Goal: Book appointment/travel/reservation

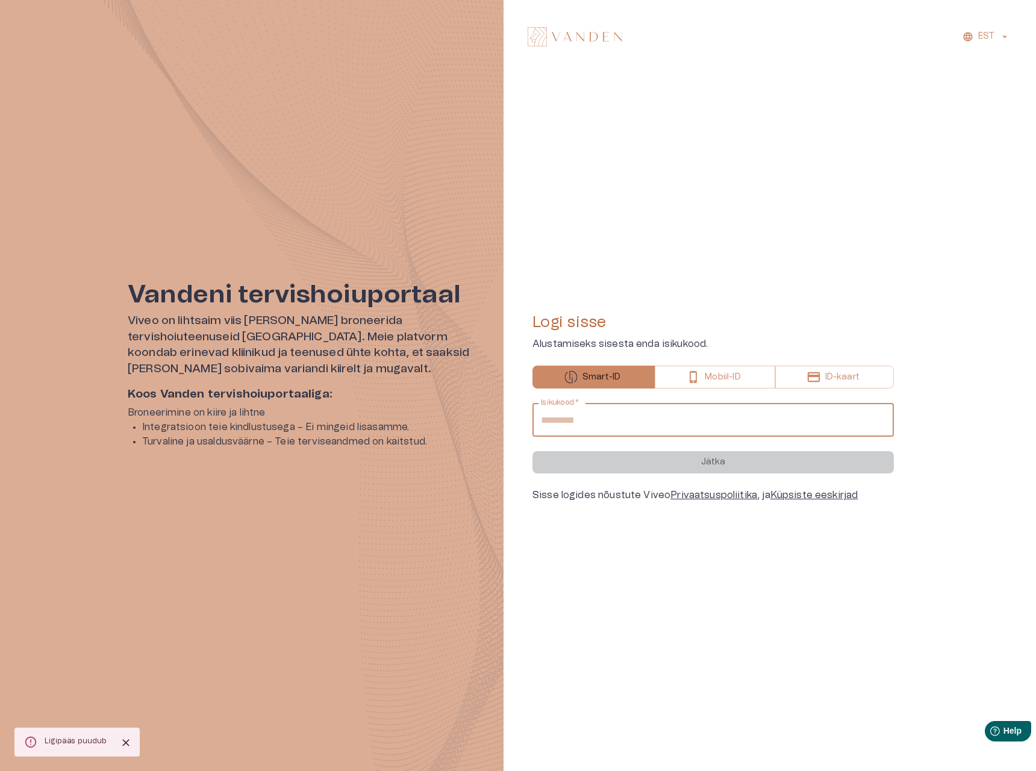
click at [593, 423] on input "Isikukood   *" at bounding box center [712, 420] width 361 height 34
type input "**********"
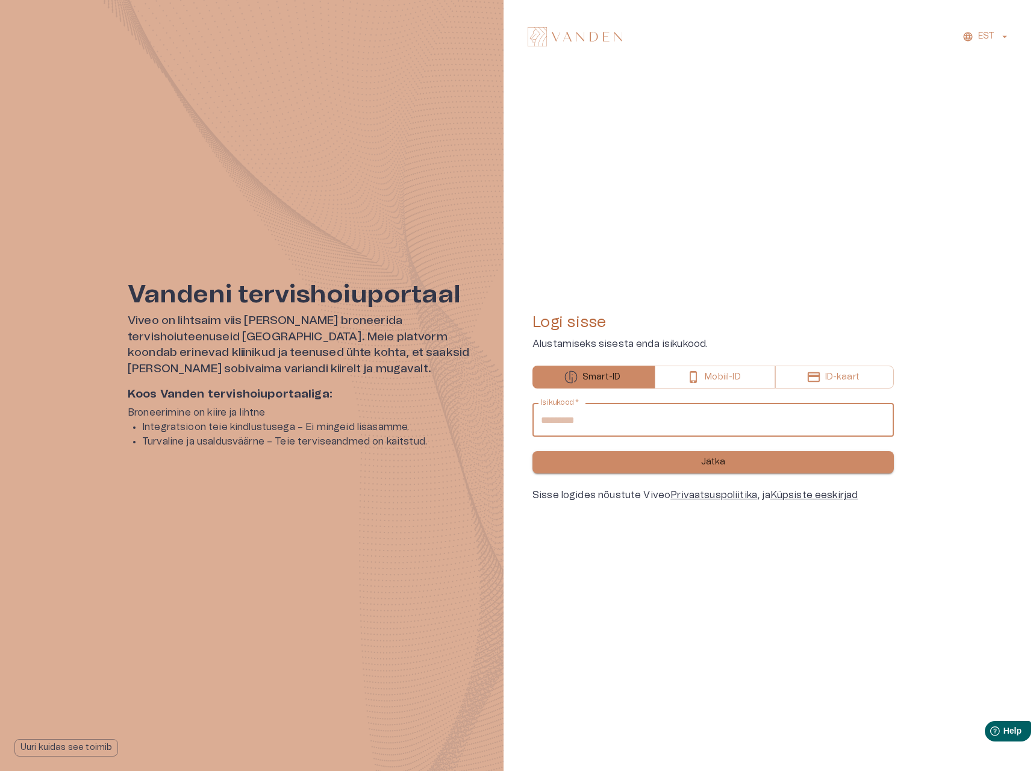
click at [620, 466] on button "Jätka" at bounding box center [712, 462] width 361 height 22
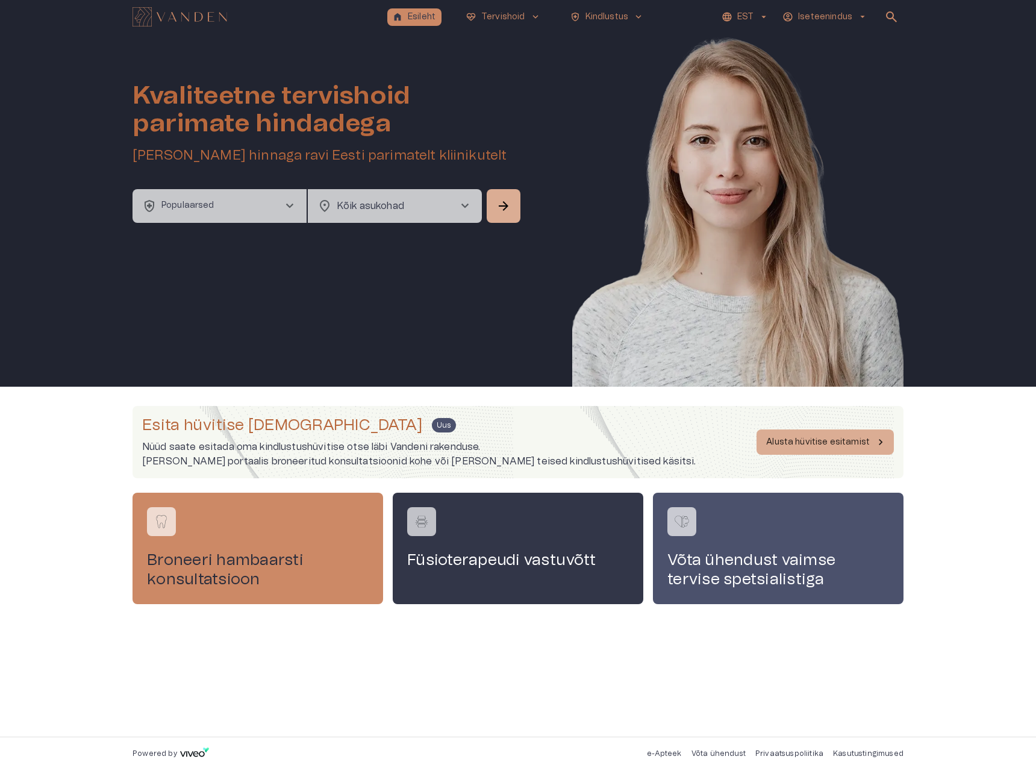
click at [245, 202] on button "health_and_safety Populaarsed chevron_right" at bounding box center [220, 206] width 174 height 34
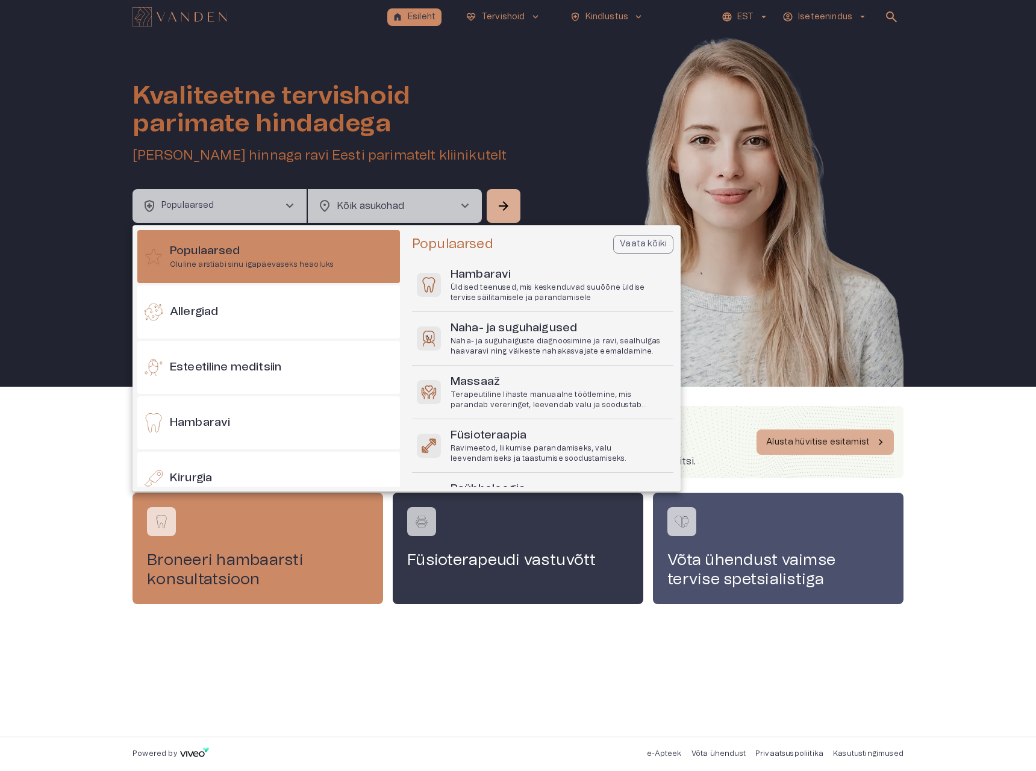
click at [586, 17] on div at bounding box center [518, 385] width 1036 height 771
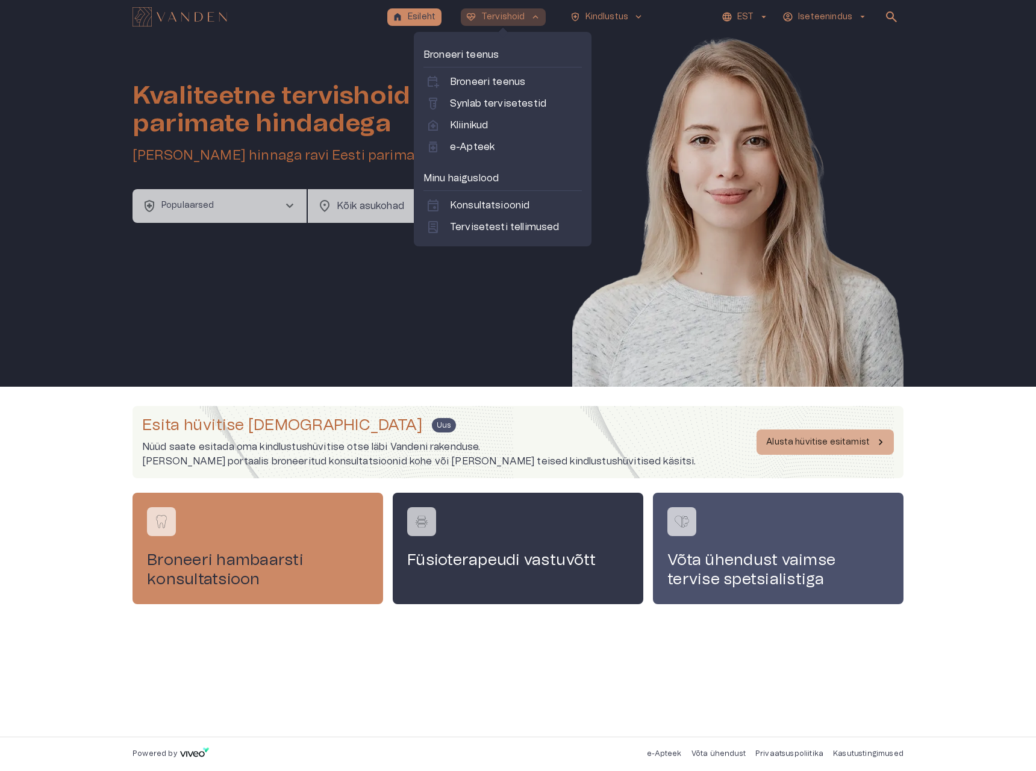
click at [501, 19] on p "Tervishoid" at bounding box center [503, 17] width 44 height 13
click at [477, 121] on p "Kliinikud" at bounding box center [469, 125] width 38 height 14
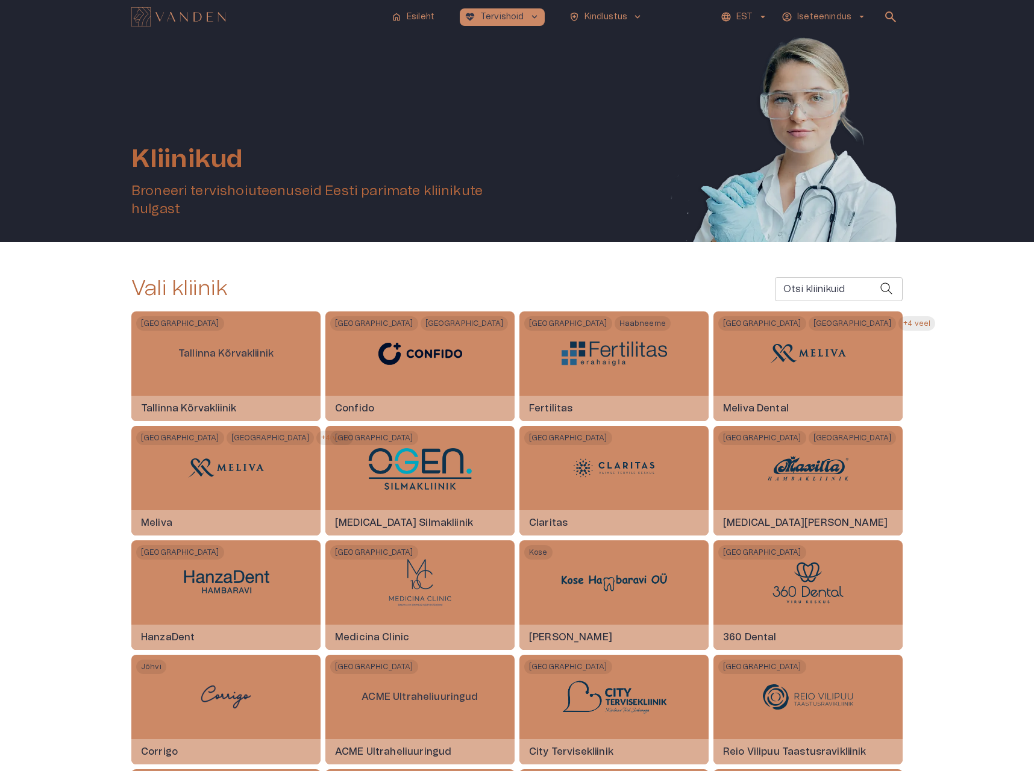
click at [814, 298] on input "Otsi kliinikuid" at bounding box center [827, 289] width 105 height 24
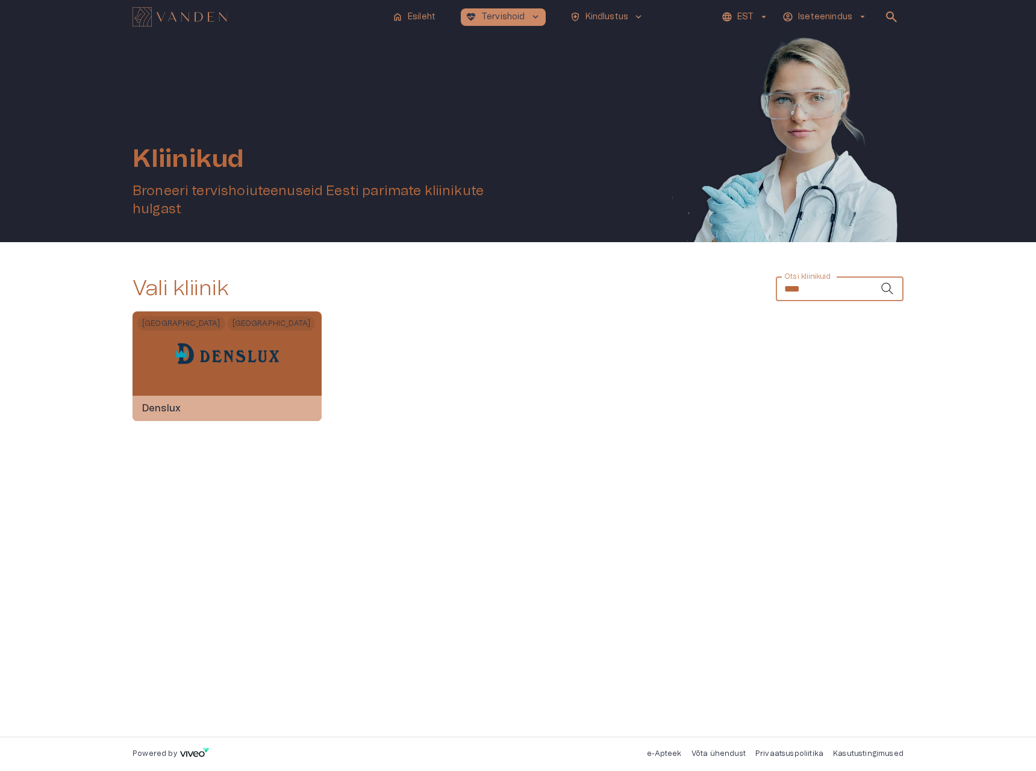
type input "****"
click at [248, 380] on div at bounding box center [227, 353] width 105 height 84
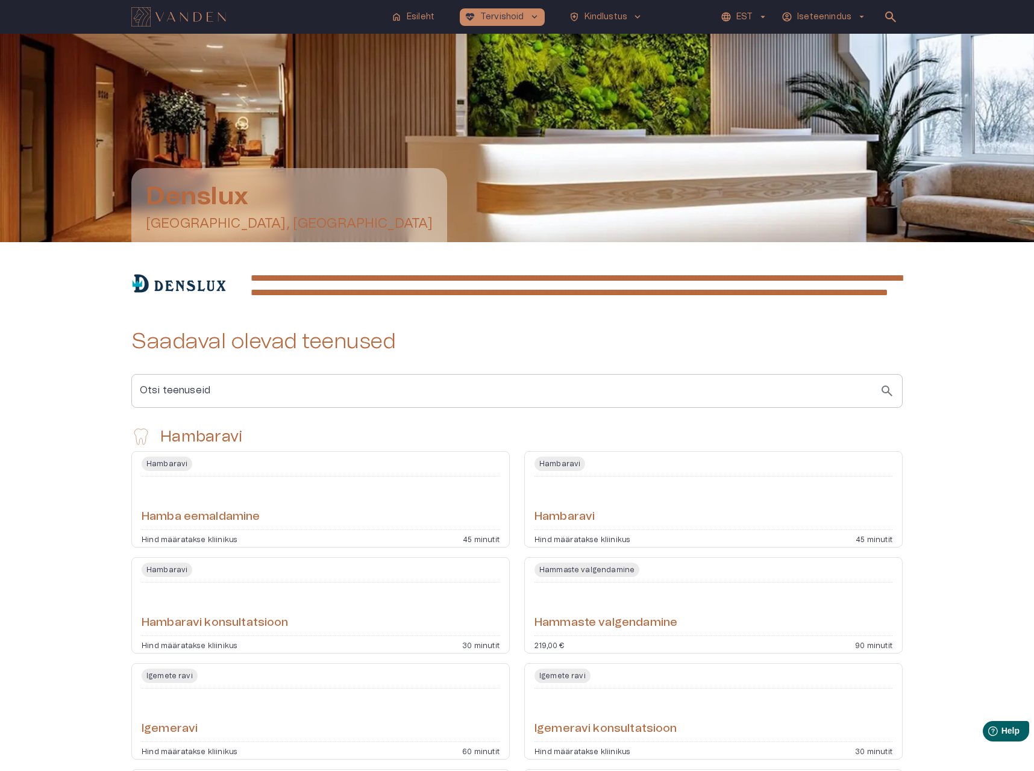
click at [632, 522] on div "Hambaravi" at bounding box center [713, 502] width 358 height 43
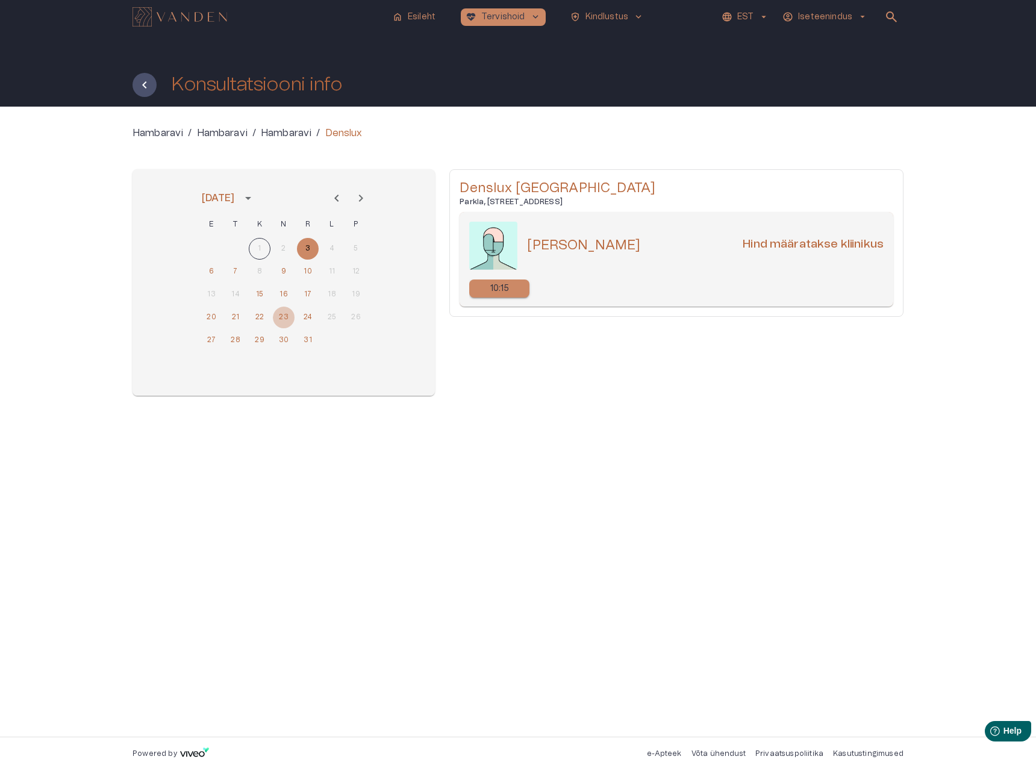
click at [280, 316] on button "23" at bounding box center [284, 318] width 22 height 22
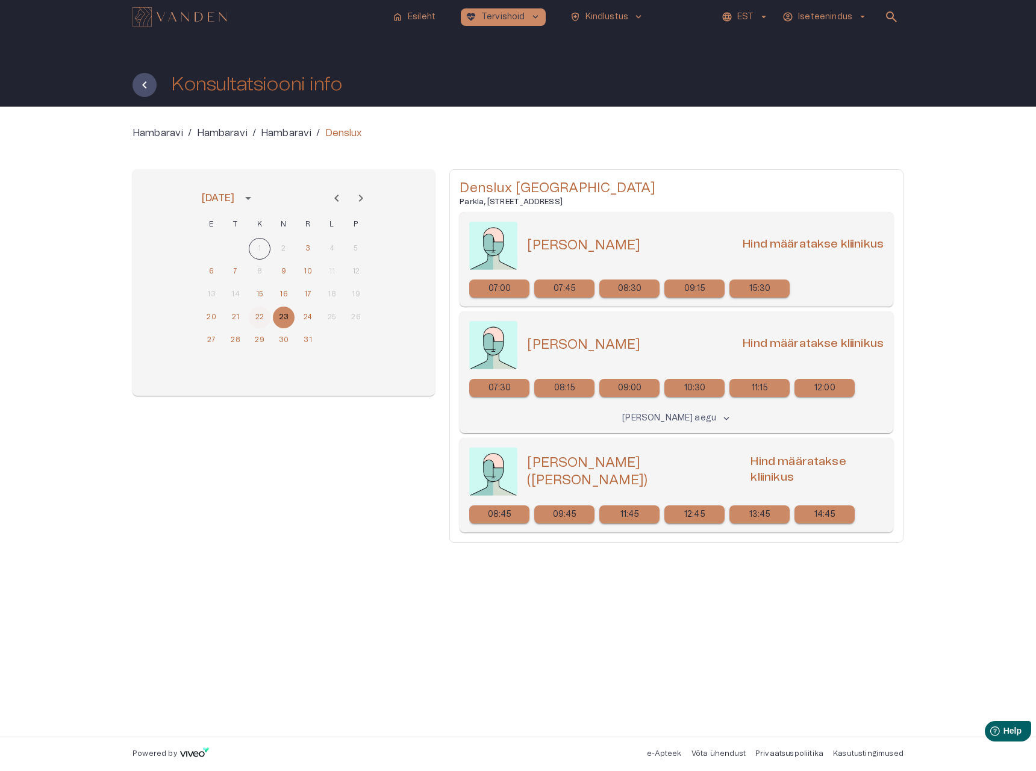
click at [254, 313] on button "22" at bounding box center [260, 318] width 22 height 22
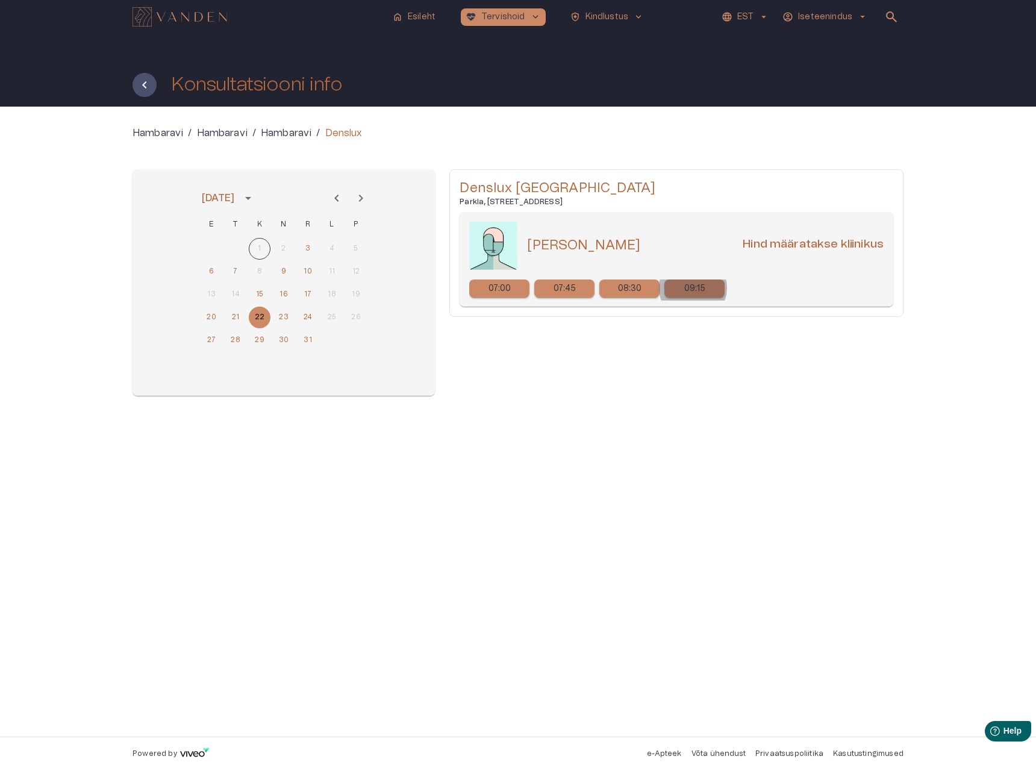
click at [693, 288] on p "09:15" at bounding box center [695, 289] width 22 height 13
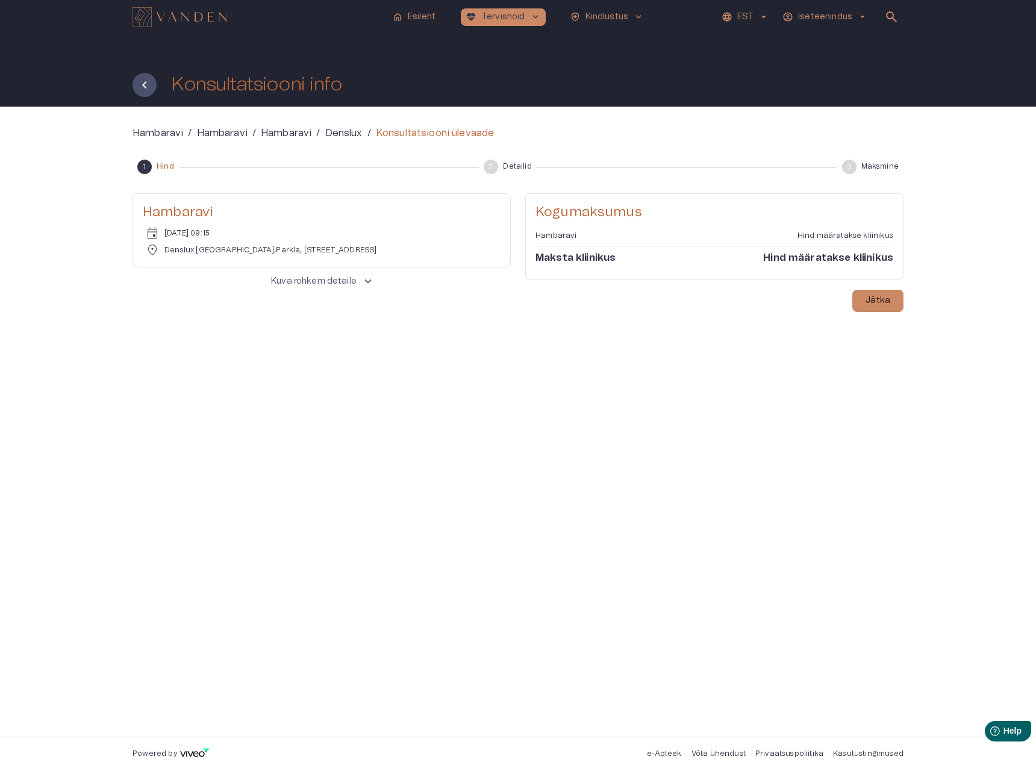
click at [355, 281] on p "Kuva rohkem detaile" at bounding box center [314, 281] width 86 height 13
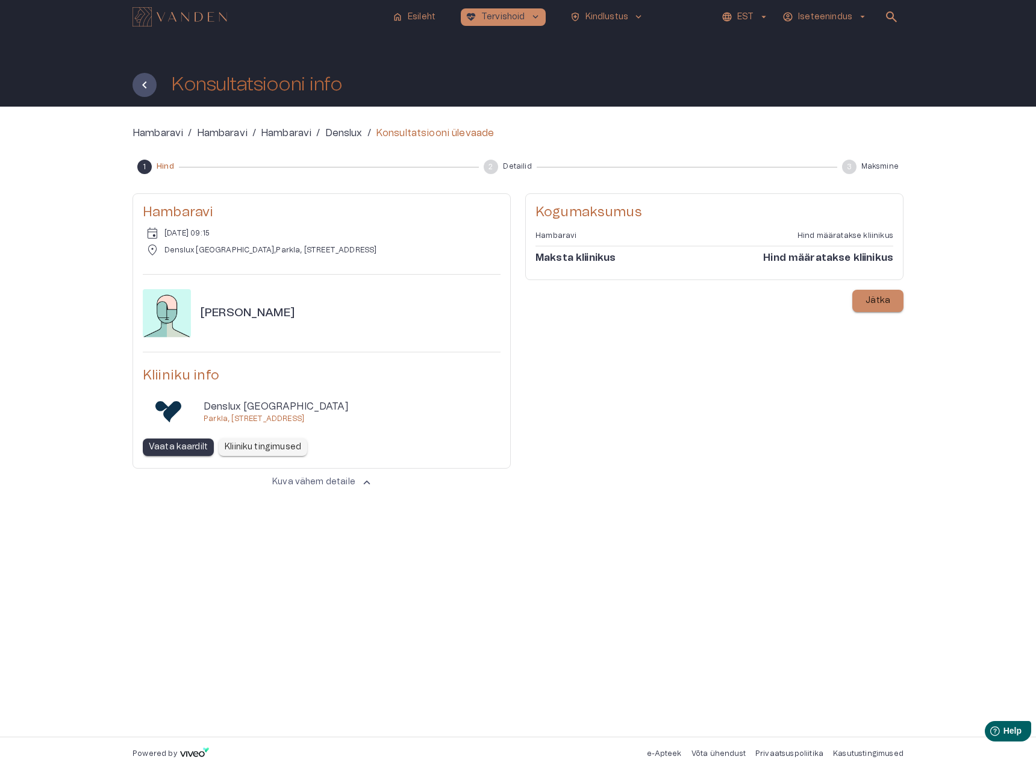
click at [882, 303] on p "Jätka" at bounding box center [878, 301] width 25 height 13
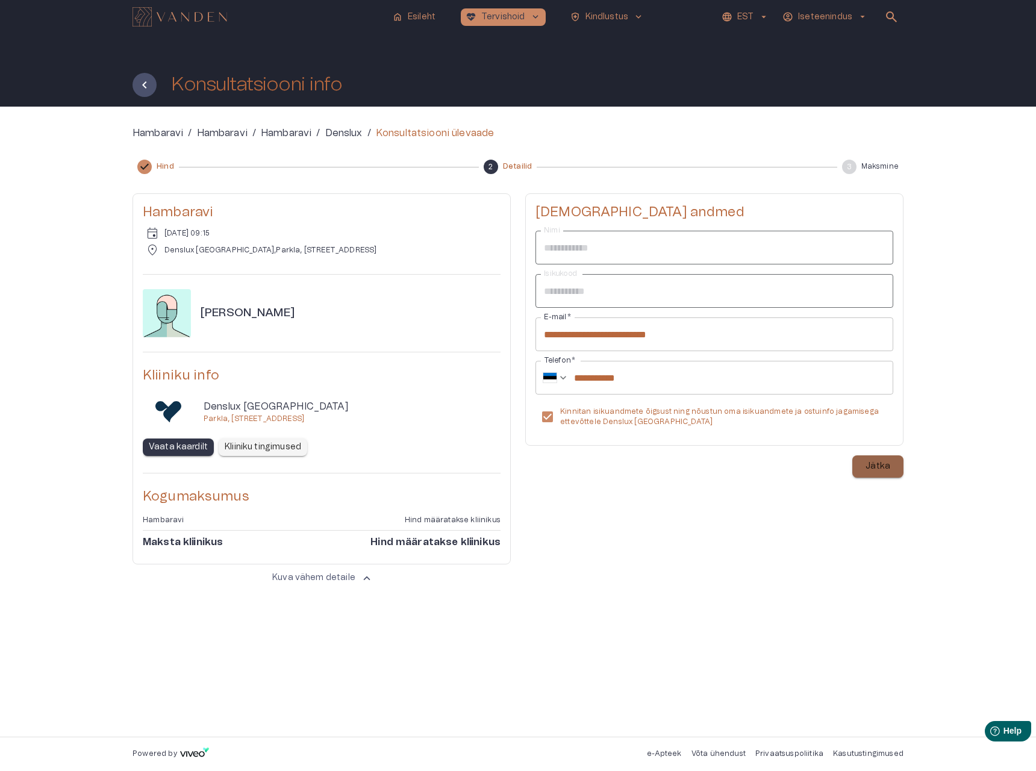
click at [877, 471] on p "Jätka" at bounding box center [878, 466] width 25 height 13
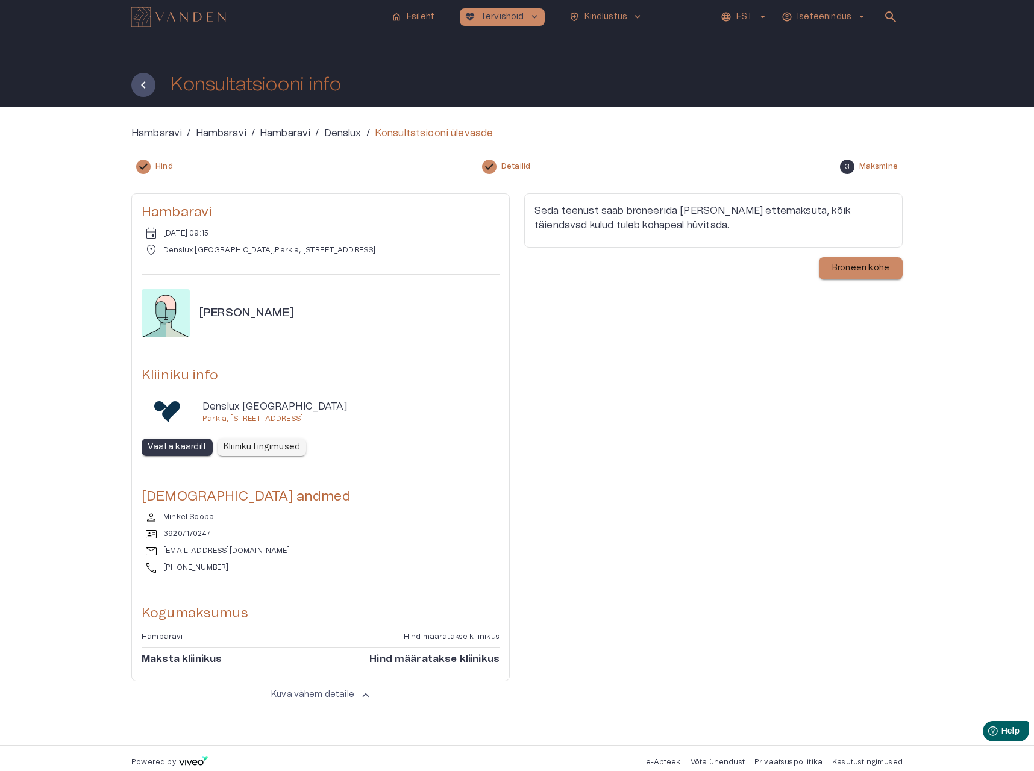
click at [854, 264] on p "Broneeri kohe" at bounding box center [860, 268] width 57 height 13
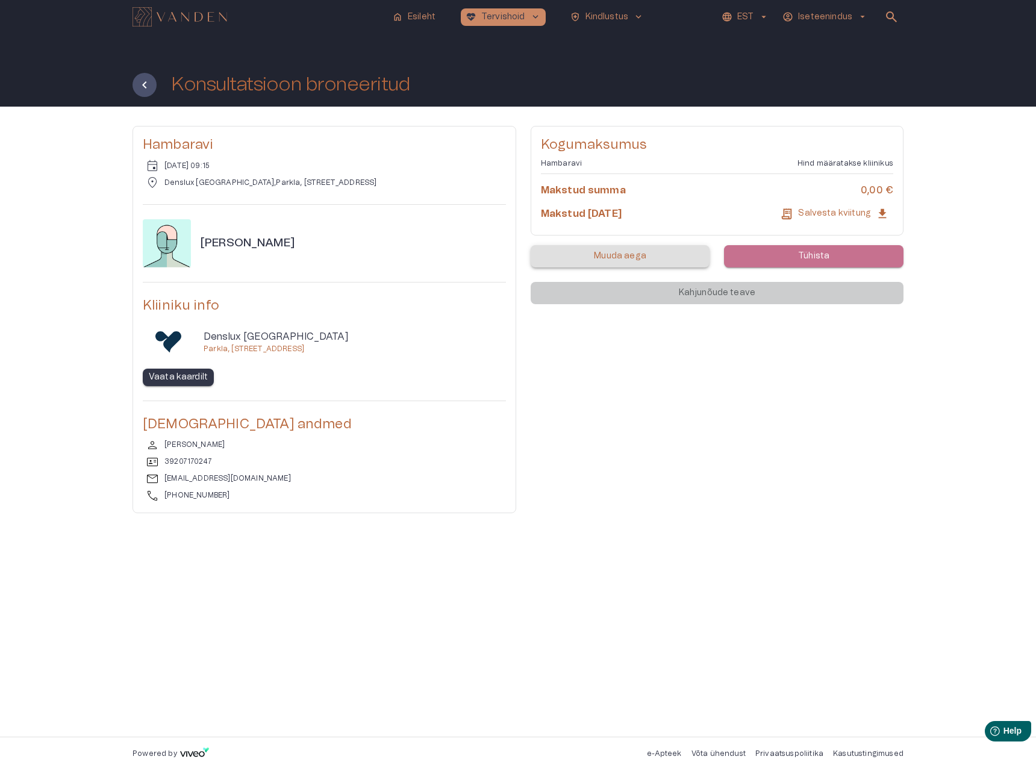
click at [802, 260] on p "Tühista" at bounding box center [813, 256] width 31 height 13
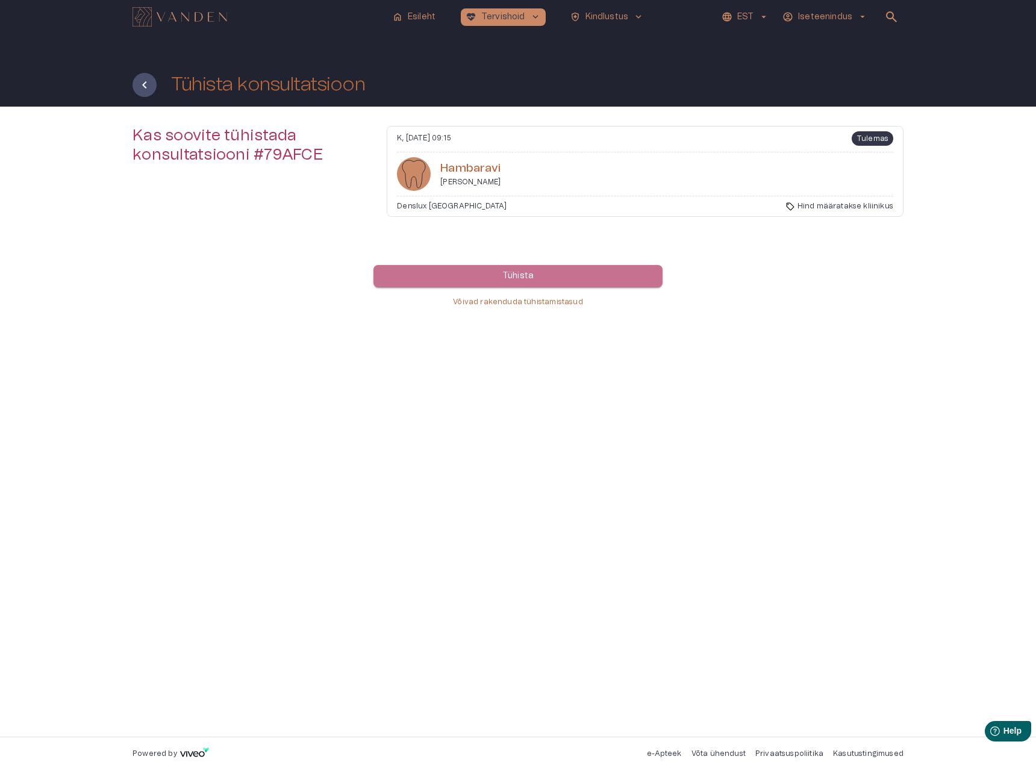
click at [490, 277] on button "Tühista" at bounding box center [517, 276] width 289 height 22
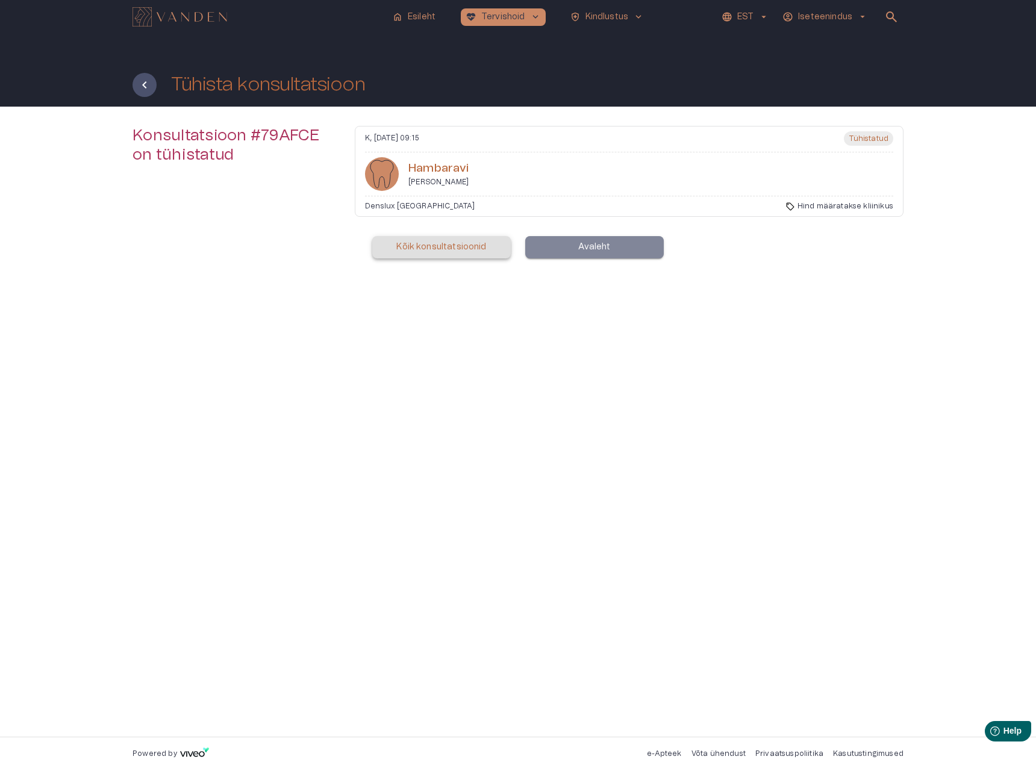
click at [573, 251] on button "Avaleht" at bounding box center [594, 247] width 139 height 22
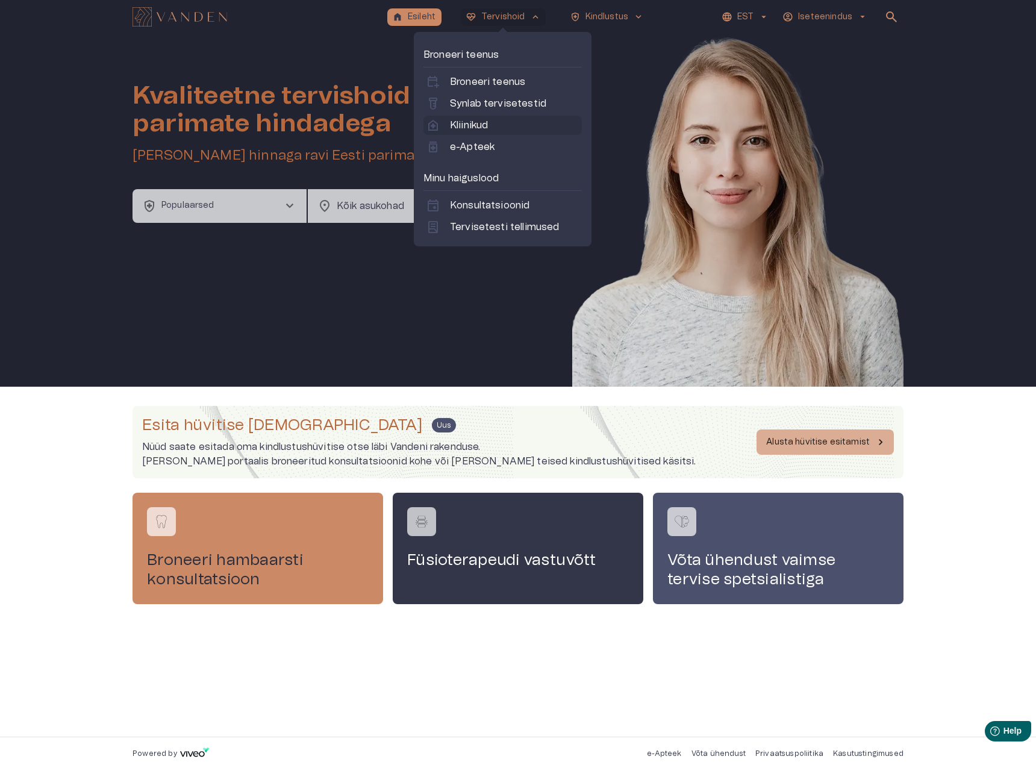
click at [492, 126] on link "home_health Kliinikud" at bounding box center [503, 125] width 154 height 14
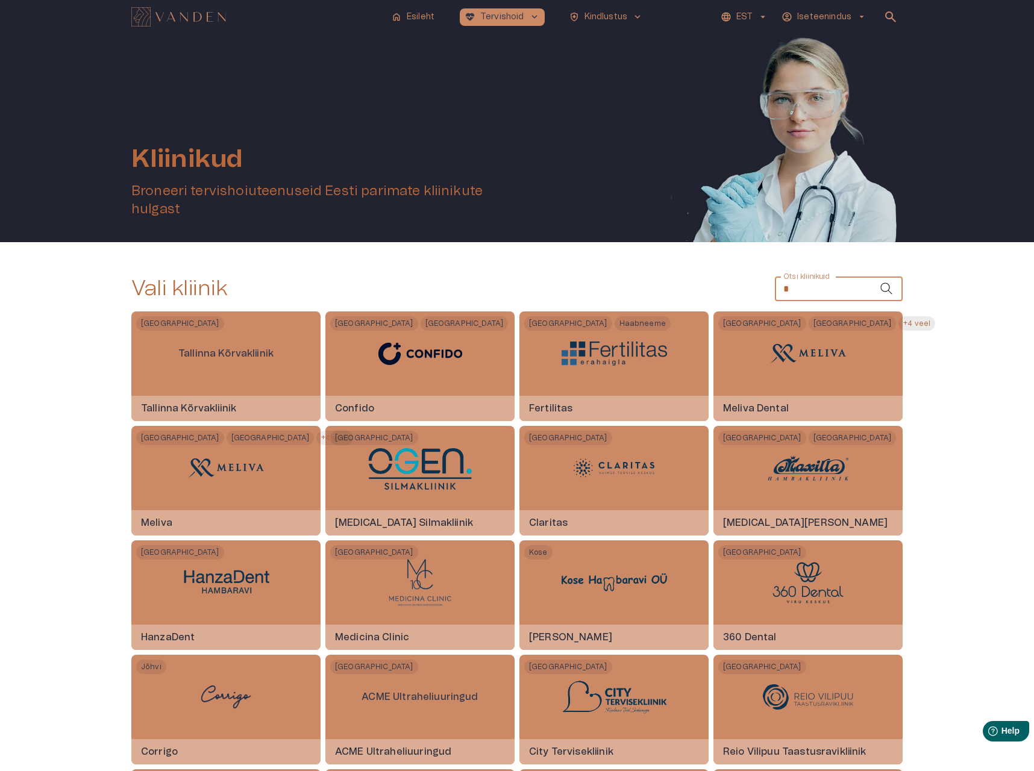
click at [816, 290] on input "*" at bounding box center [827, 289] width 105 height 24
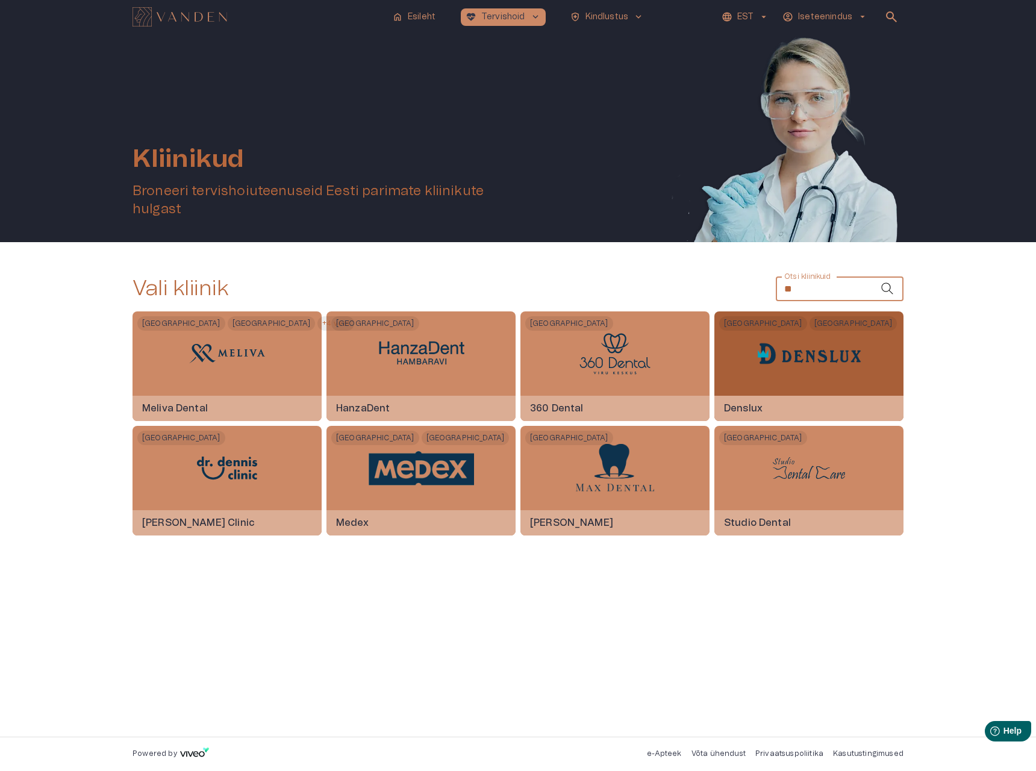
type input "**"
drag, startPoint x: 763, startPoint y: 376, endPoint x: 719, endPoint y: 383, distance: 44.5
click at [763, 376] on div at bounding box center [809, 353] width 105 height 84
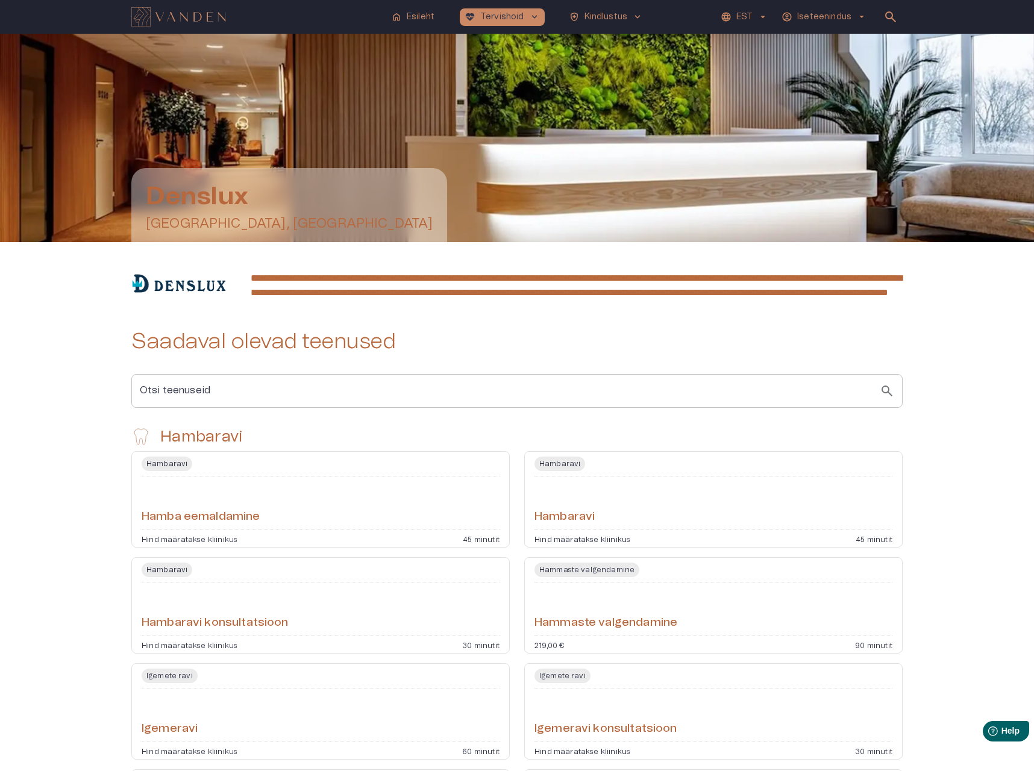
click at [605, 514] on div "Hambaravi" at bounding box center [713, 502] width 358 height 43
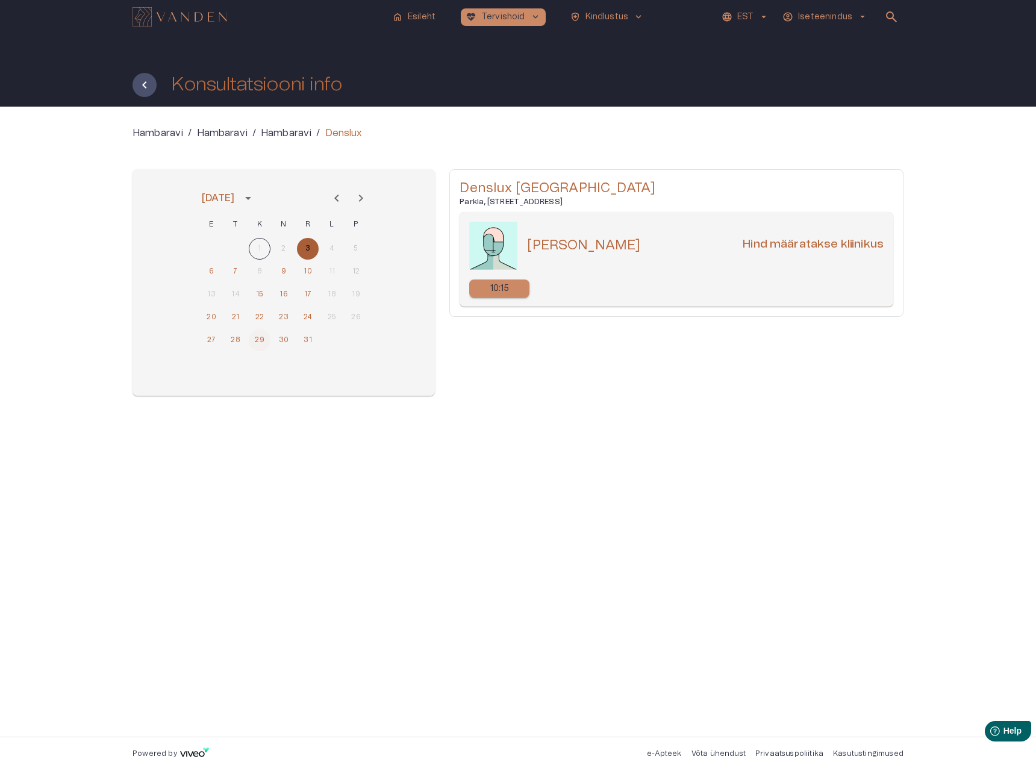
click at [251, 339] on button "29" at bounding box center [260, 340] width 22 height 22
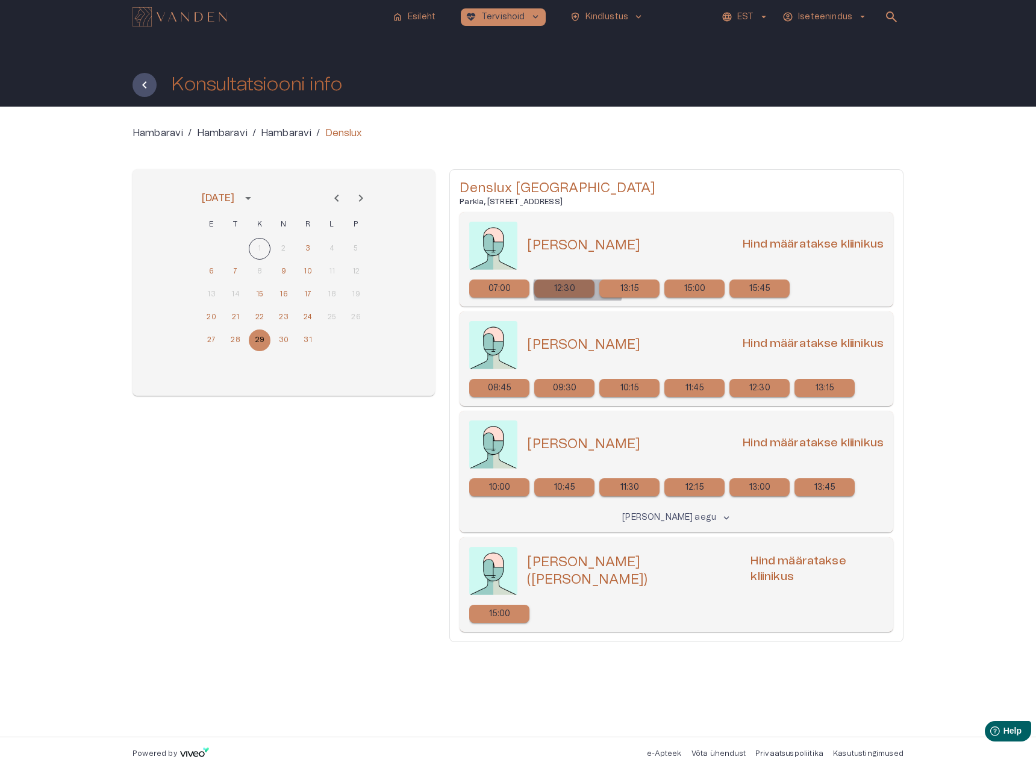
click at [578, 290] on div "12:30" at bounding box center [564, 288] width 60 height 18
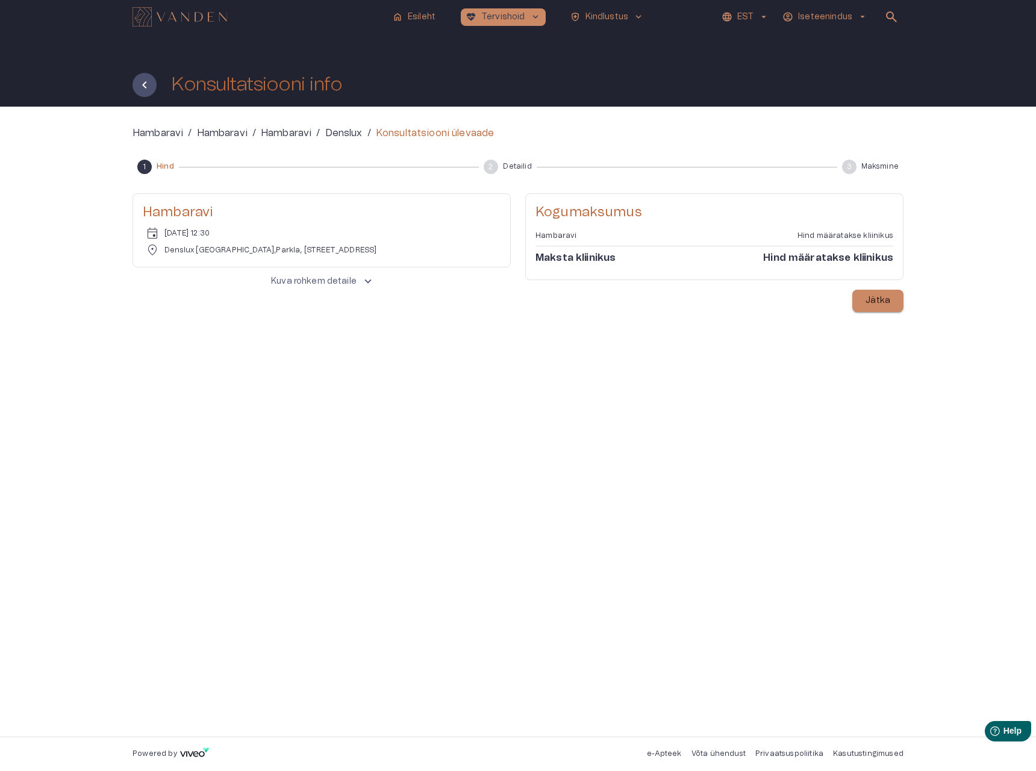
click at [868, 295] on p "Jätka" at bounding box center [878, 301] width 25 height 13
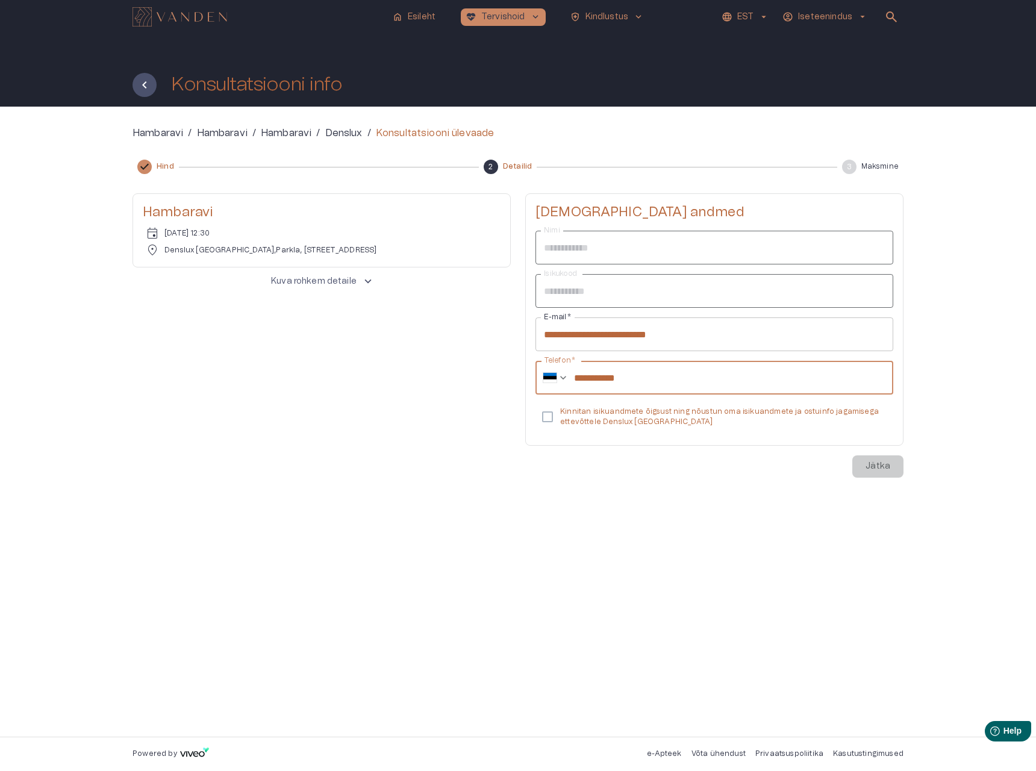
drag, startPoint x: 614, startPoint y: 379, endPoint x: 597, endPoint y: 379, distance: 16.9
click at [597, 379] on input "**********" at bounding box center [733, 378] width 319 height 34
click at [658, 382] on input "**********" at bounding box center [733, 378] width 319 height 34
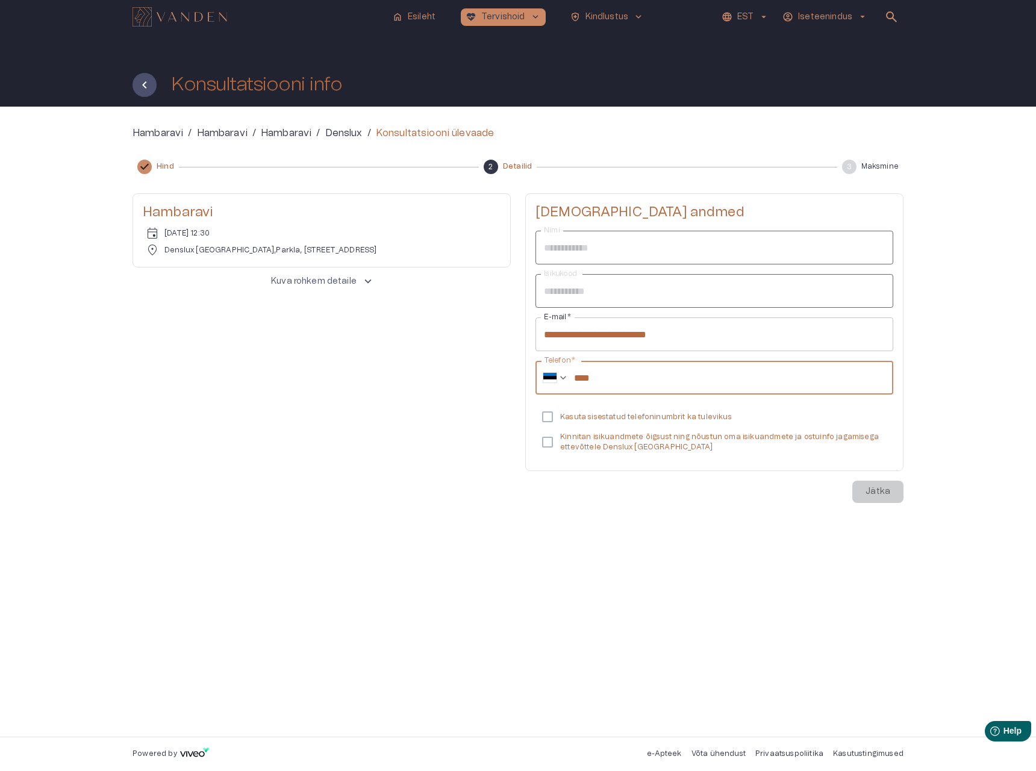
paste input "**********"
type input "**********"
drag, startPoint x: 598, startPoint y: 468, endPoint x: 592, endPoint y: 457, distance: 12.7
click at [598, 468] on div "**********" at bounding box center [714, 332] width 378 height 278
click at [584, 445] on p "Kinnitan isikuandmete õigsust ning nõustun oma isikuandmete ja ostuinfo jagamis…" at bounding box center [721, 442] width 323 height 20
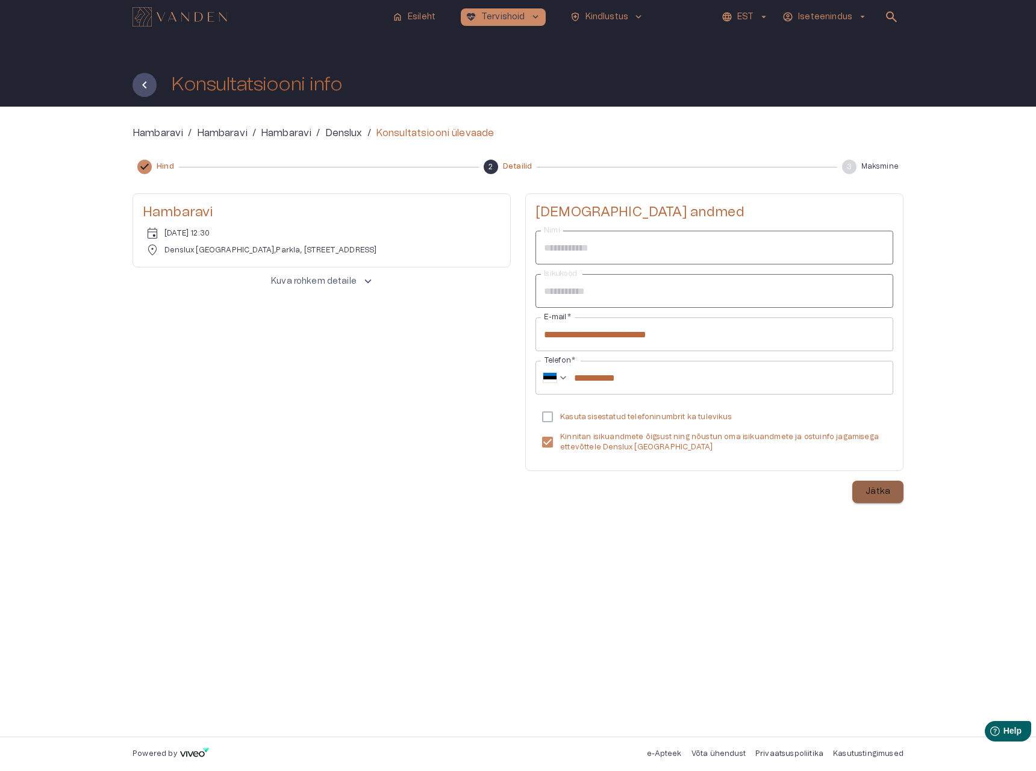
click at [885, 495] on p "Jätka" at bounding box center [878, 492] width 25 height 13
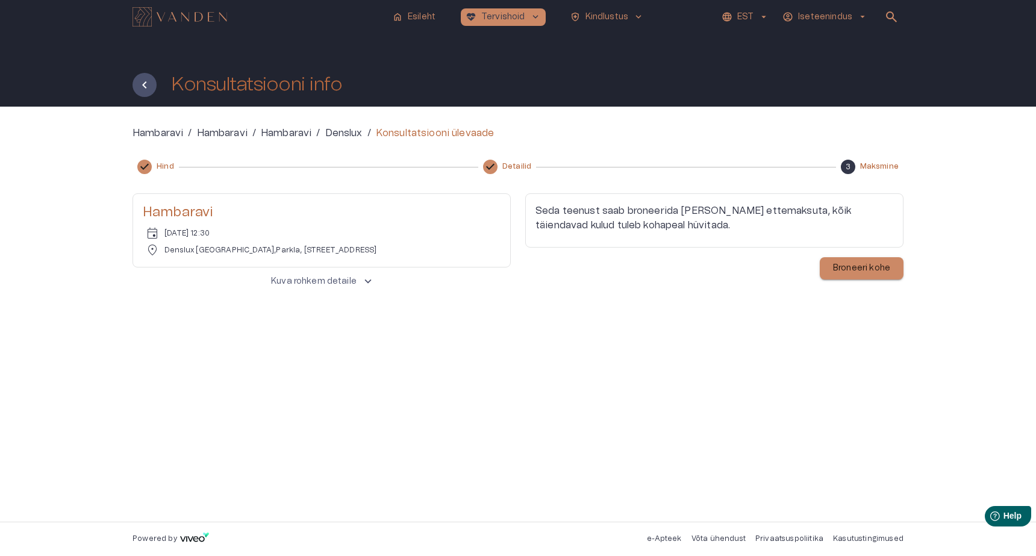
click at [857, 276] on button "Broneeri kohe" at bounding box center [862, 268] width 84 height 22
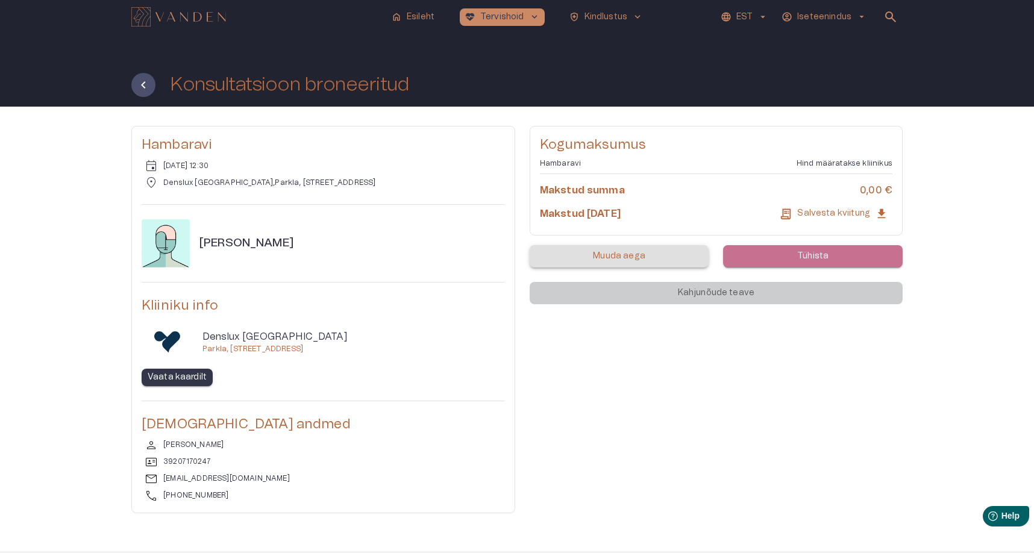
click at [812, 261] on p "Tühista" at bounding box center [812, 256] width 31 height 13
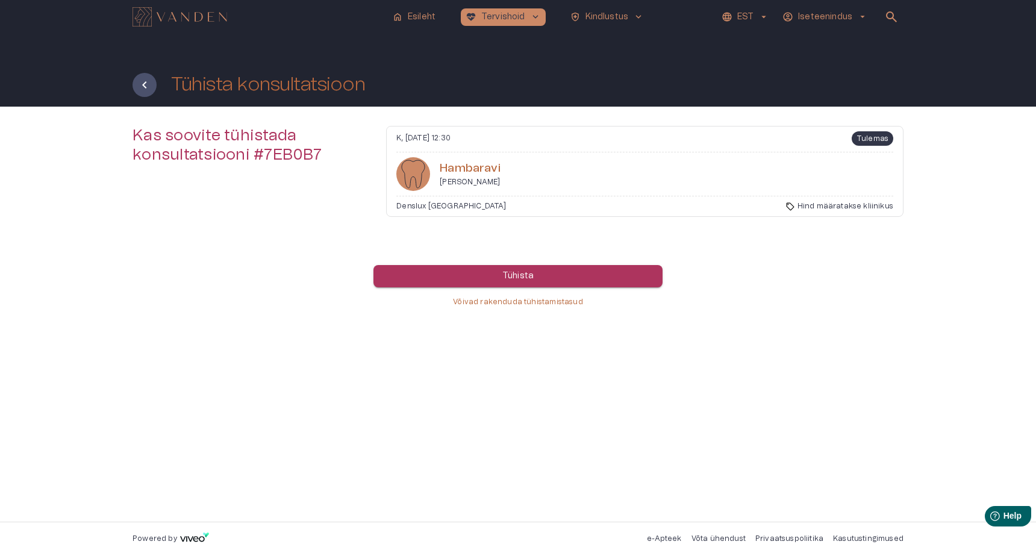
click at [514, 287] on button "Tühista" at bounding box center [517, 276] width 289 height 22
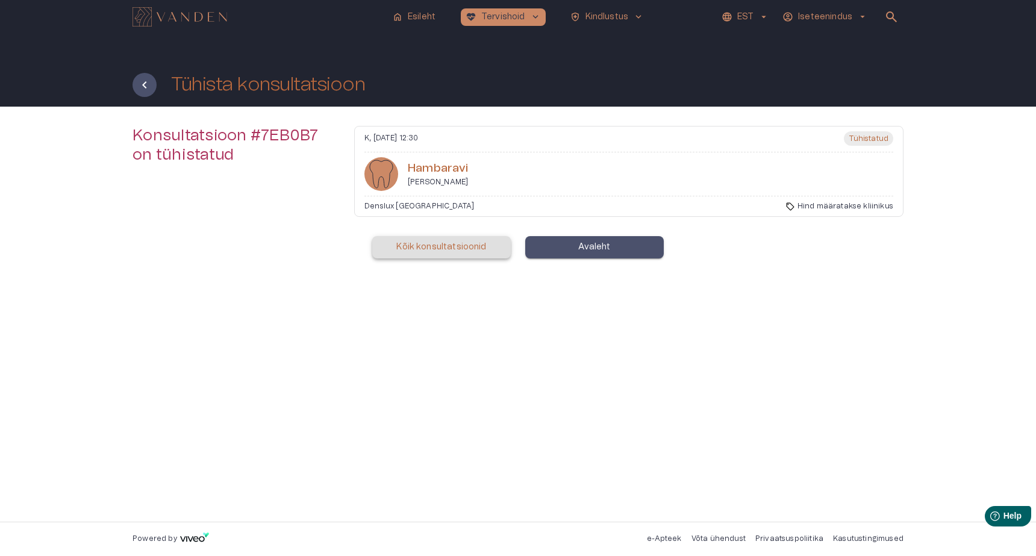
click at [594, 246] on p "Avaleht" at bounding box center [594, 247] width 32 height 13
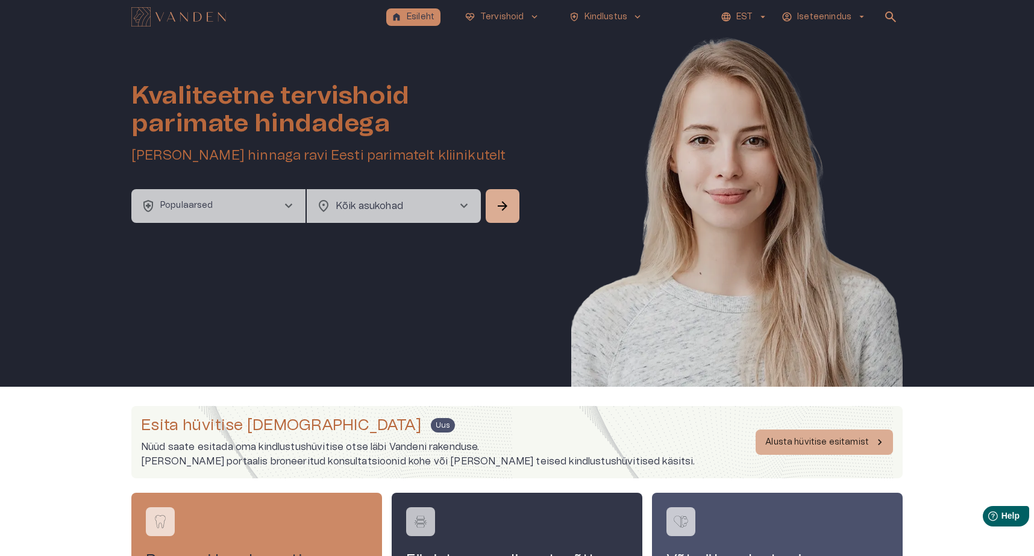
click at [752, 176] on img at bounding box center [736, 228] width 331 height 389
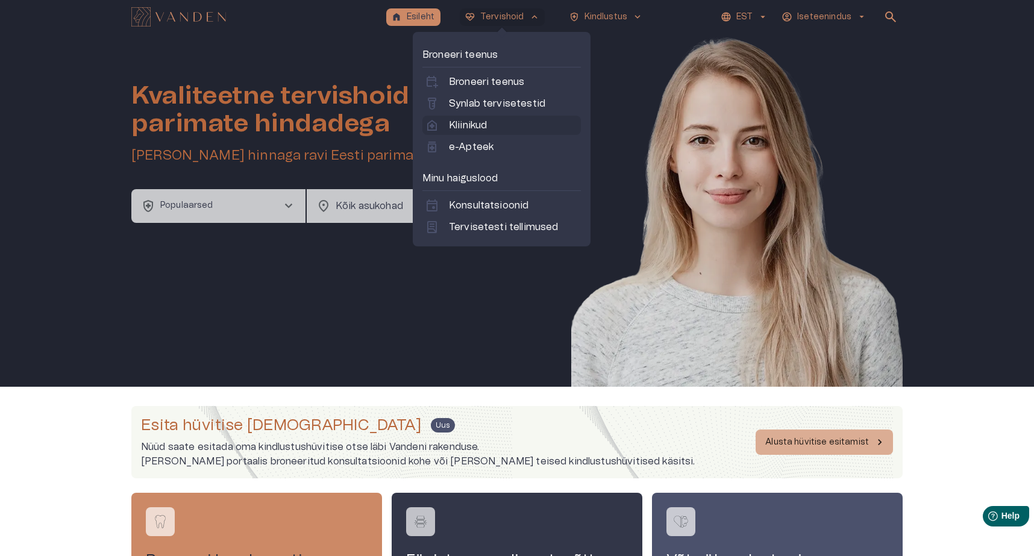
click at [486, 129] on p "Kliinikud" at bounding box center [468, 125] width 38 height 14
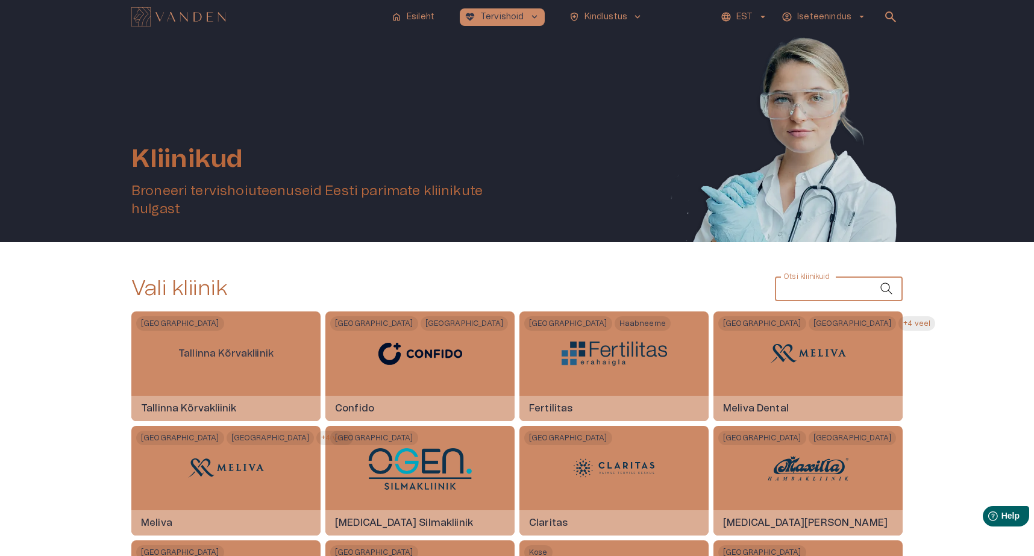
click at [821, 286] on input "Otsi kliinikuid" at bounding box center [827, 289] width 105 height 24
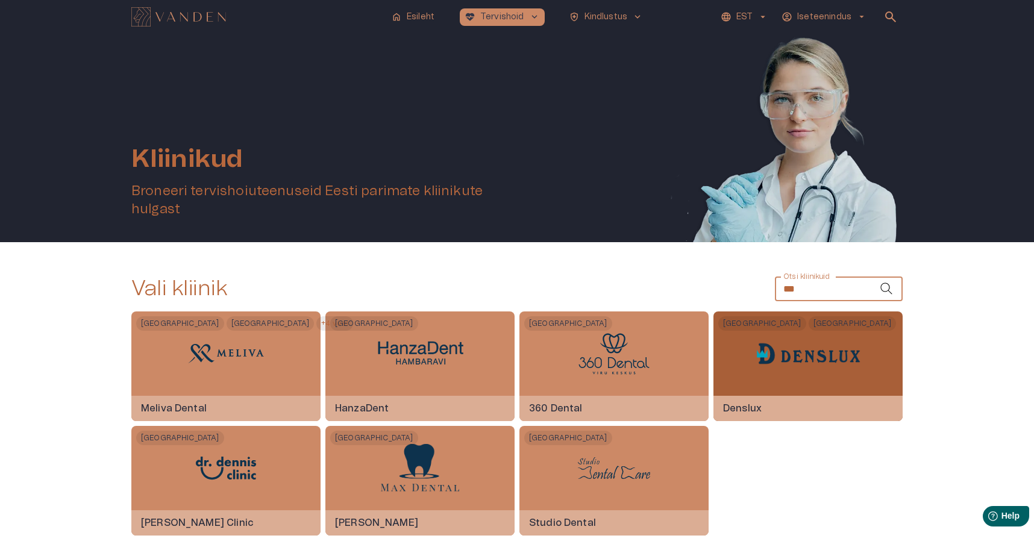
type input "***"
click at [854, 351] on img at bounding box center [807, 354] width 105 height 24
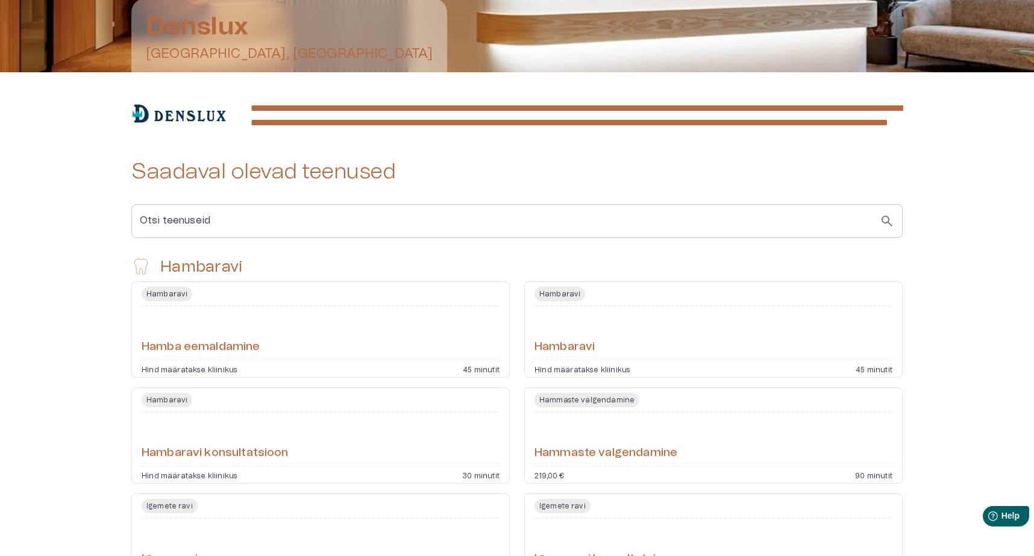
scroll to position [173, 0]
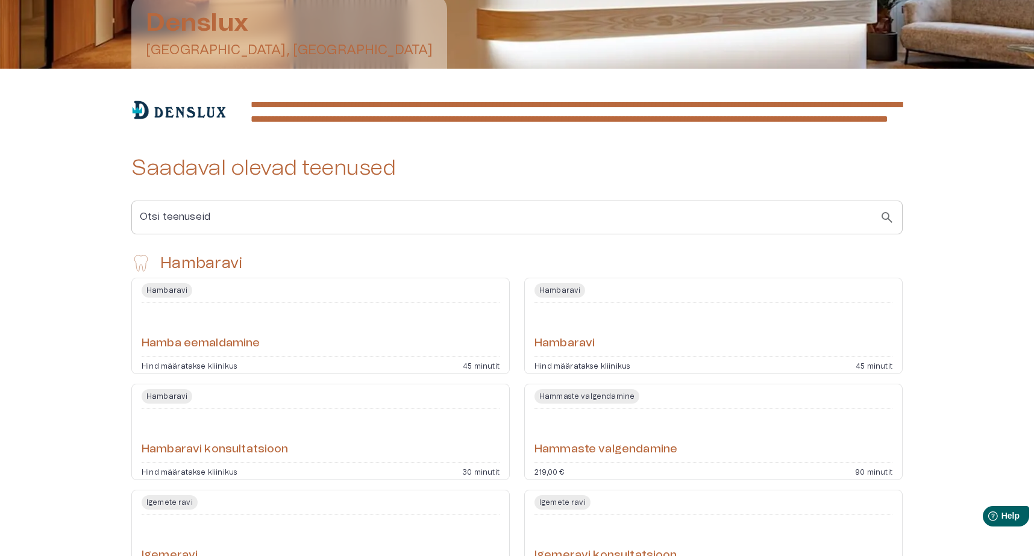
click at [644, 349] on div "Hambaravi" at bounding box center [713, 329] width 358 height 43
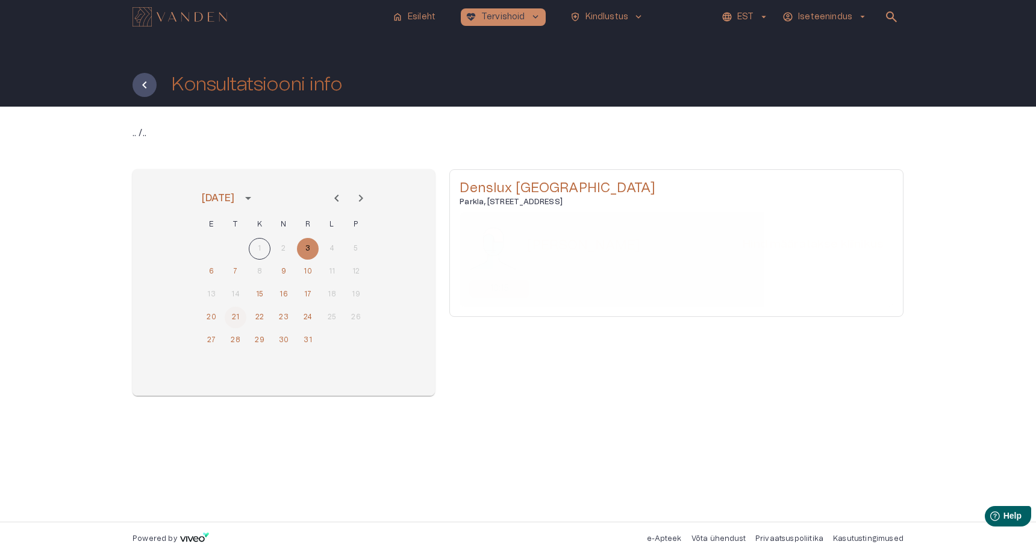
click at [236, 313] on button "21" at bounding box center [236, 318] width 22 height 22
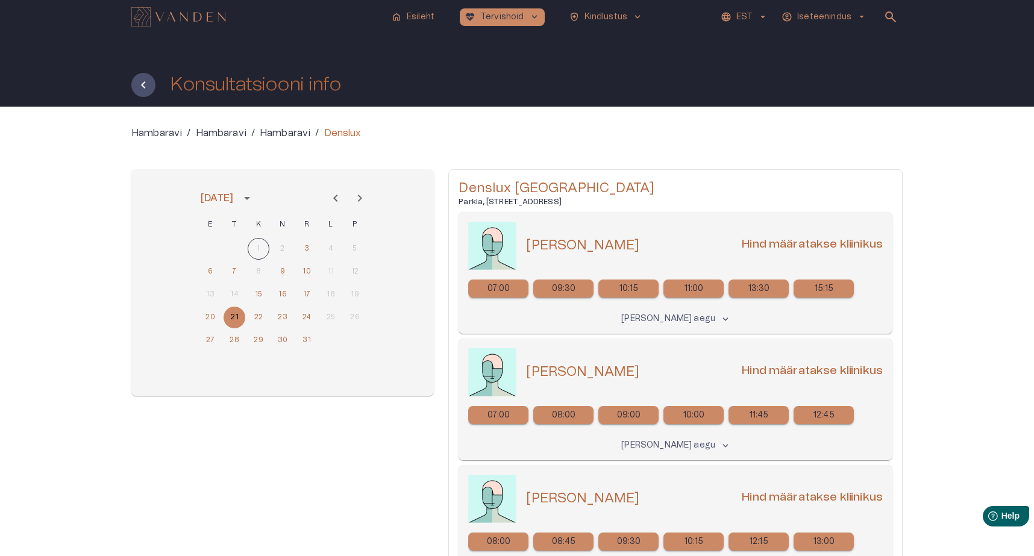
click at [637, 419] on p "09:00" at bounding box center [629, 415] width 24 height 13
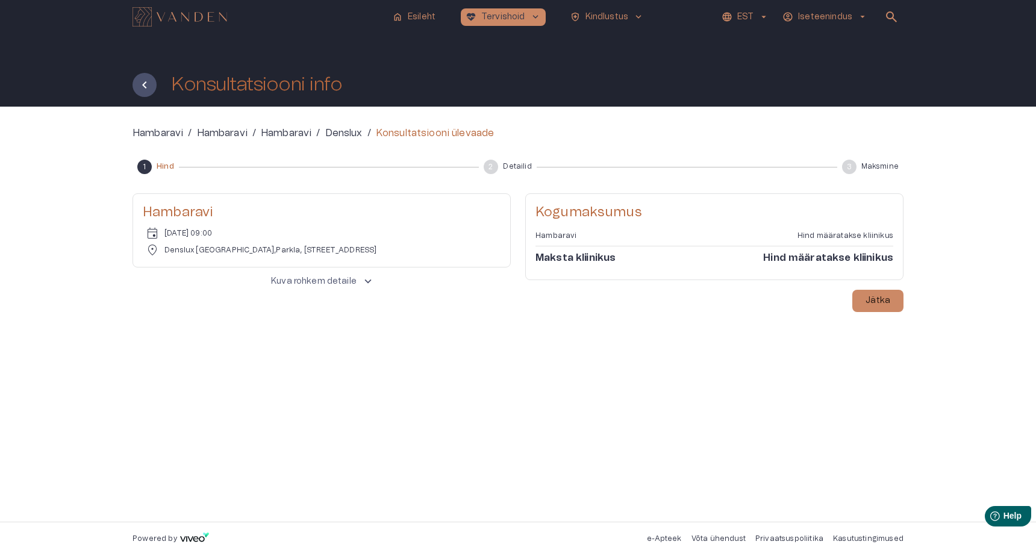
click at [346, 287] on p "Kuva rohkem detaile" at bounding box center [314, 281] width 86 height 13
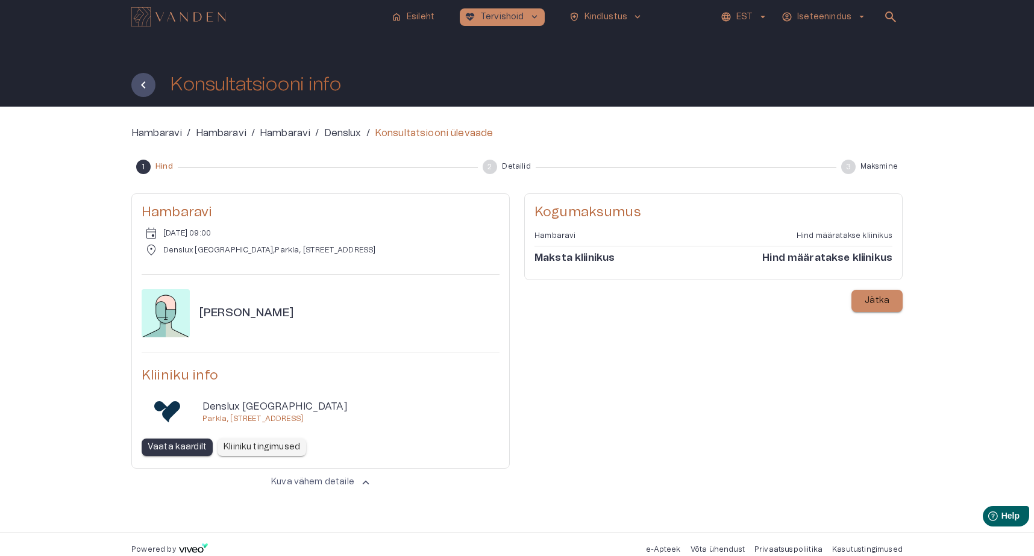
click at [866, 309] on button "Jätka" at bounding box center [876, 301] width 51 height 22
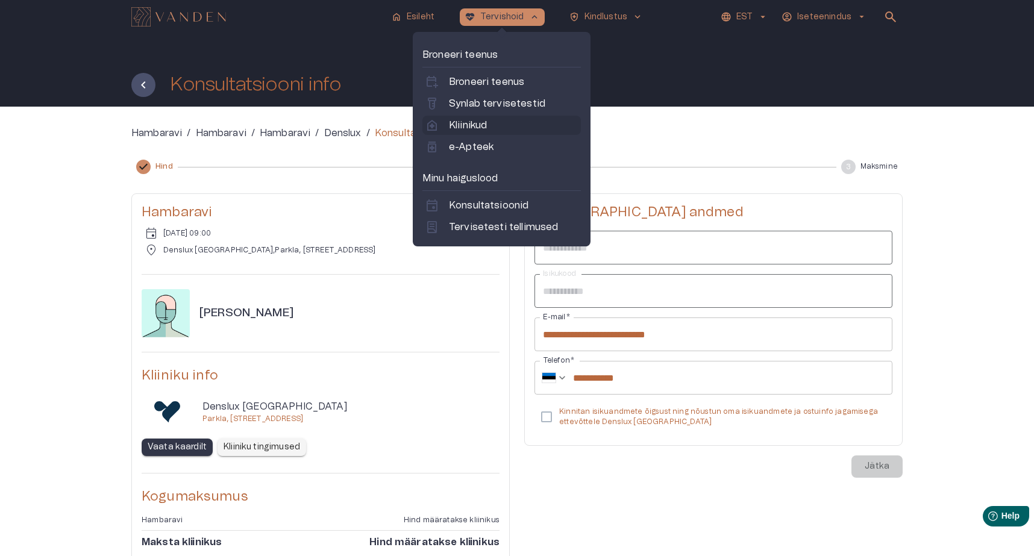
click at [481, 123] on p "Kliinikud" at bounding box center [468, 125] width 38 height 14
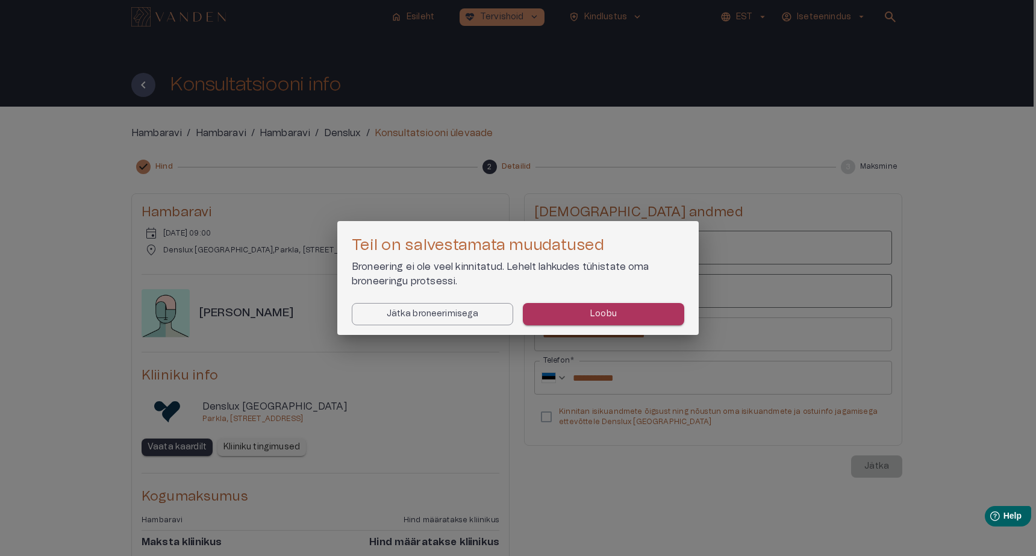
click at [592, 315] on p "Loobu" at bounding box center [603, 314] width 27 height 13
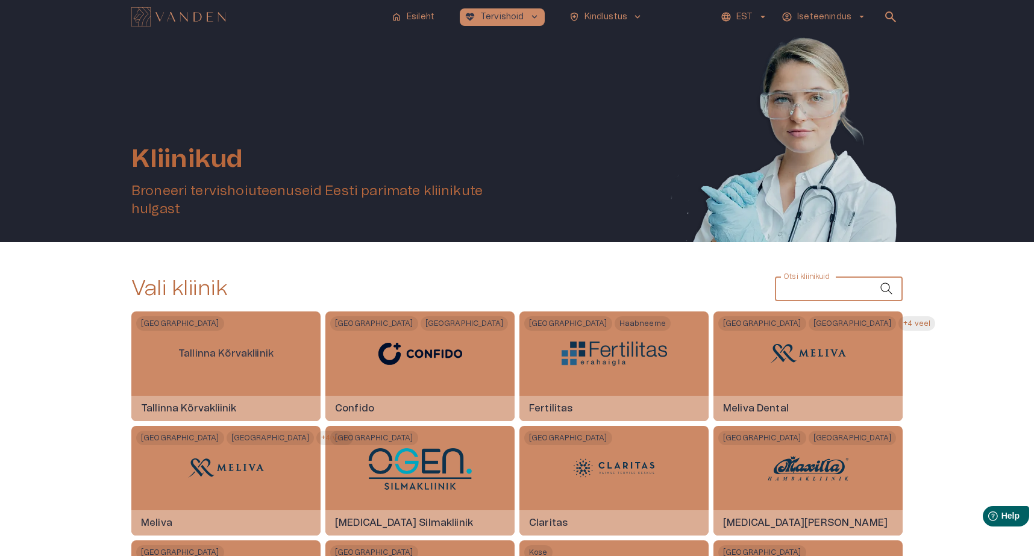
click at [817, 279] on input "Otsi kliinikuid" at bounding box center [827, 289] width 105 height 24
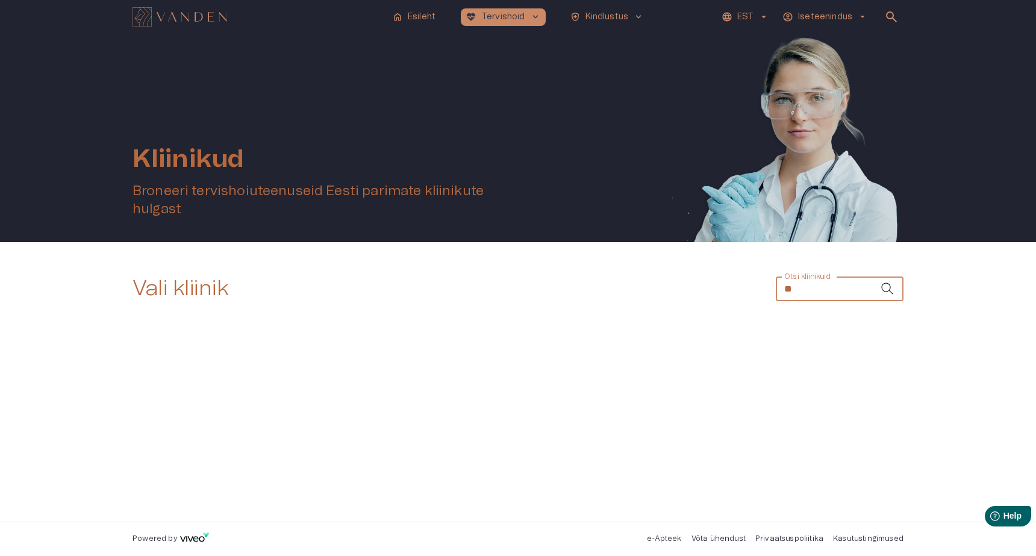
type input "*"
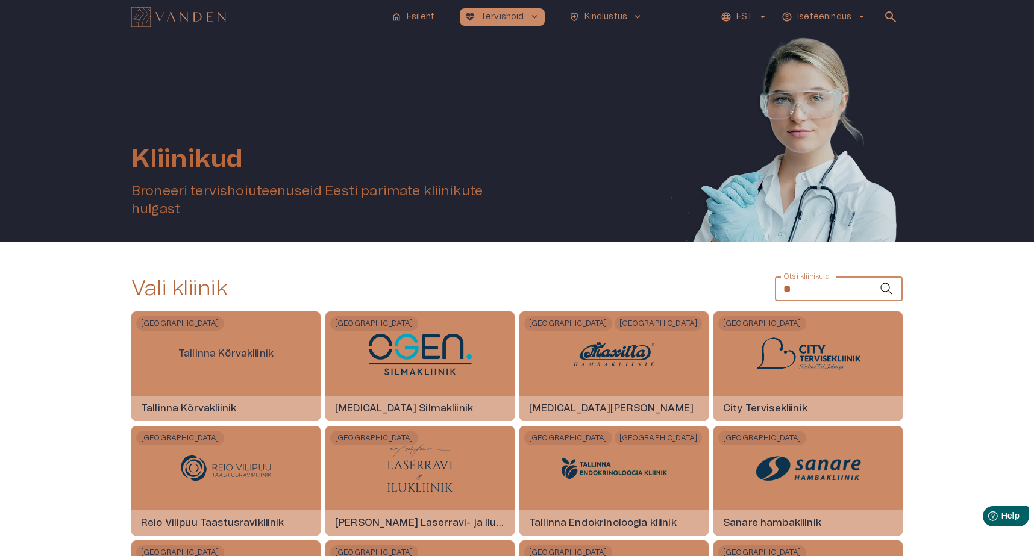
type input "*"
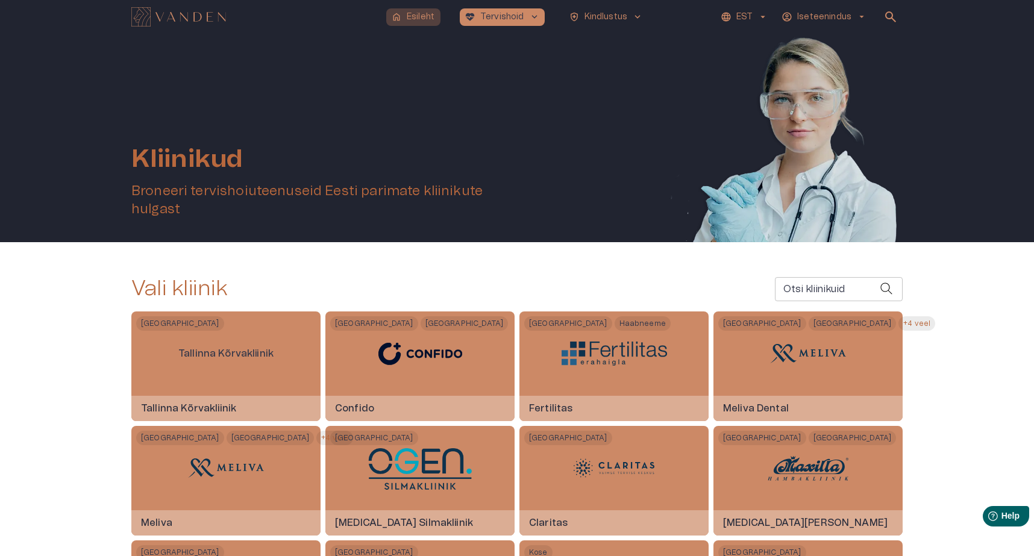
click at [426, 20] on p "Esileht" at bounding box center [421, 17] width 28 height 13
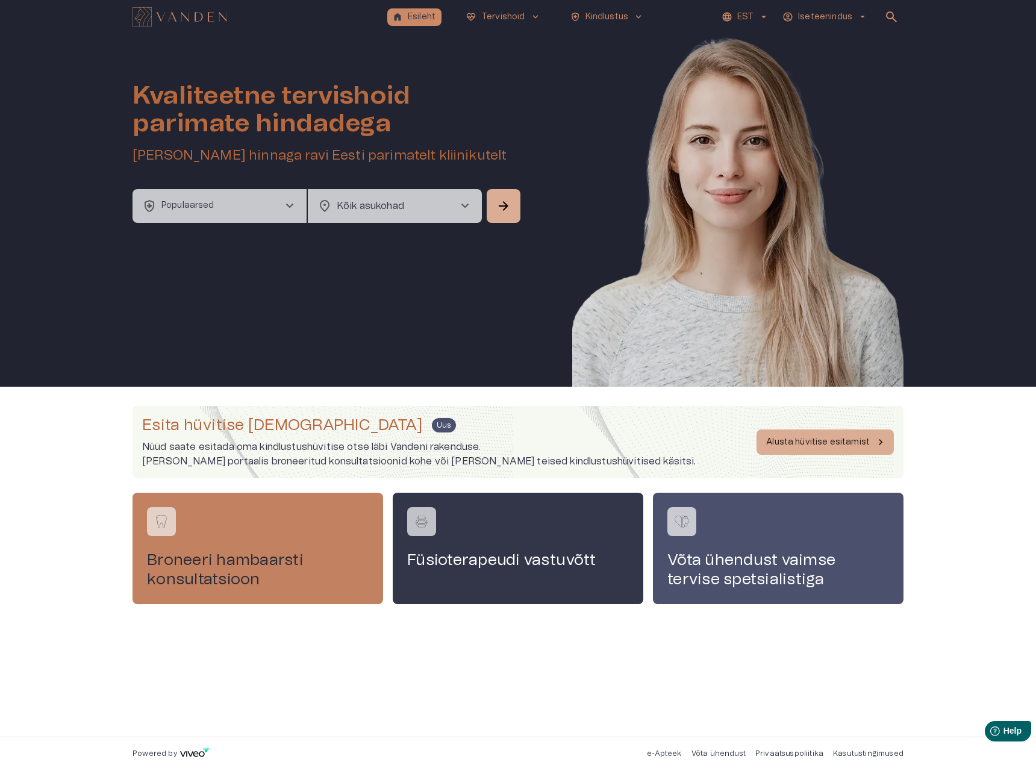
click at [275, 562] on h4 "Broneeri hambaarsti konsultatsioon" at bounding box center [258, 570] width 222 height 39
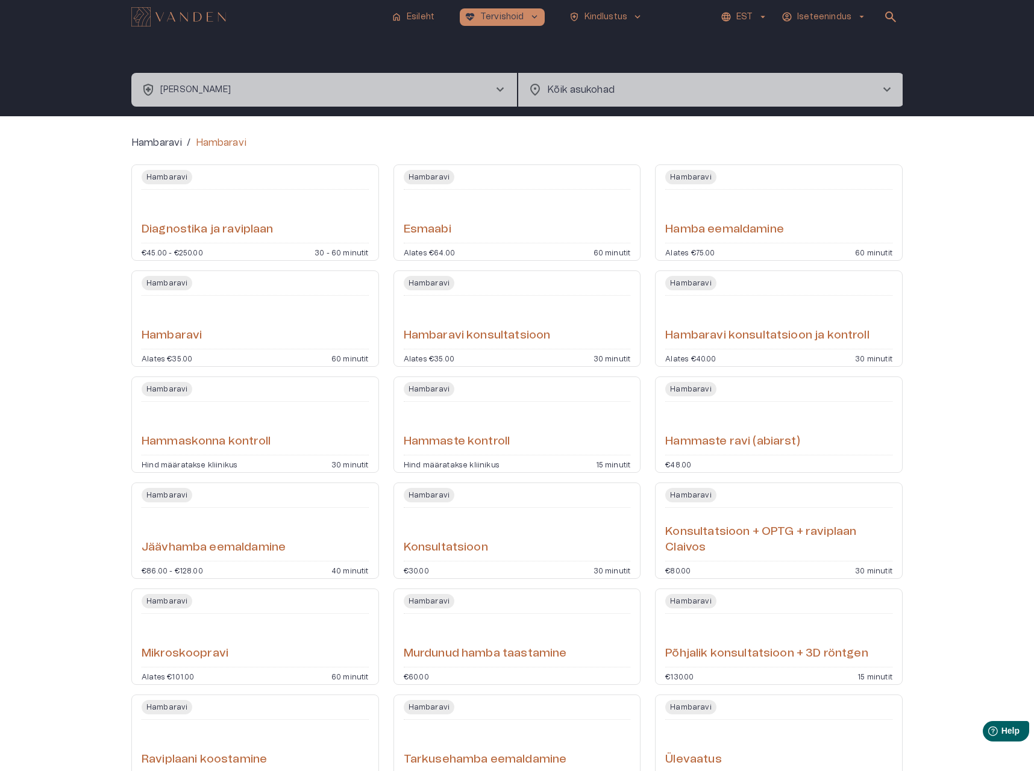
click at [257, 98] on button "health_and_safety [PERSON_NAME] chevron_right" at bounding box center [324, 90] width 386 height 34
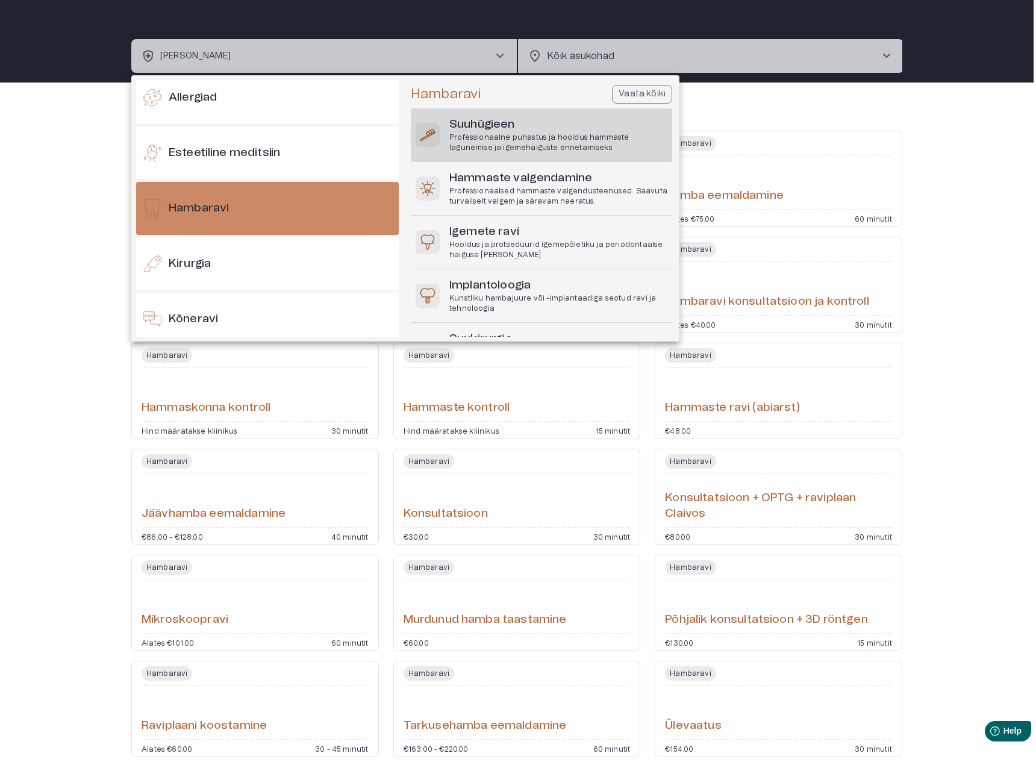
click at [502, 137] on p "Professionaalne puhastus ja hooldus hammaste lagunemise ja igemehaiguste enneta…" at bounding box center [558, 143] width 218 height 20
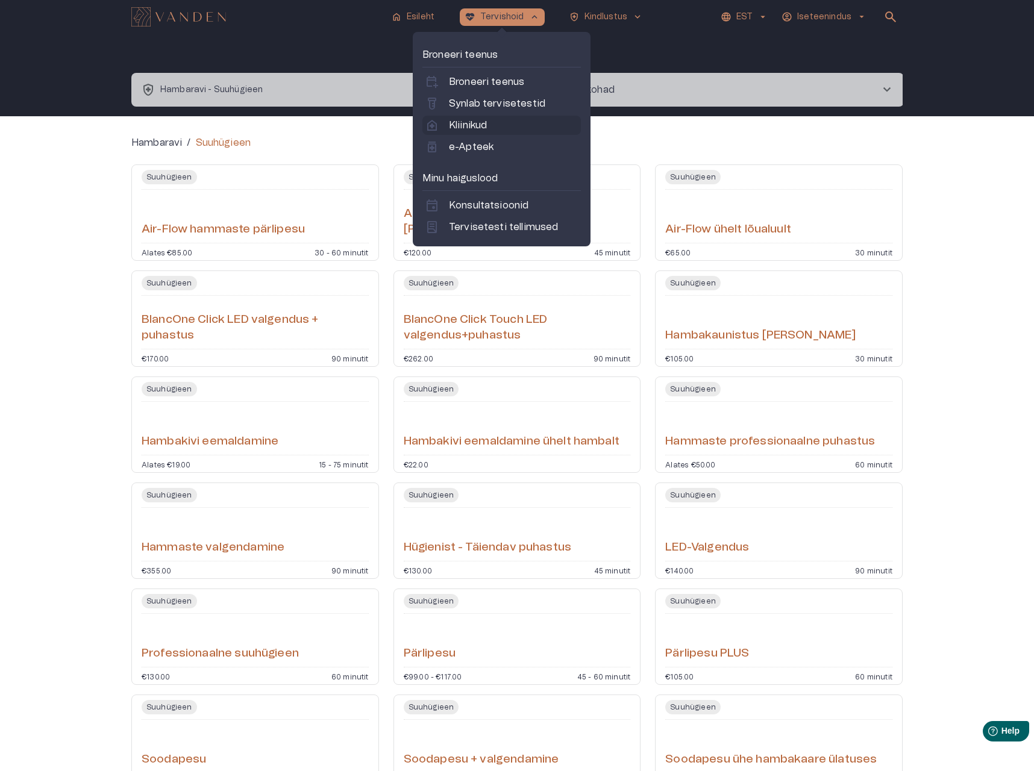
click at [473, 123] on p "Kliinikud" at bounding box center [468, 125] width 38 height 14
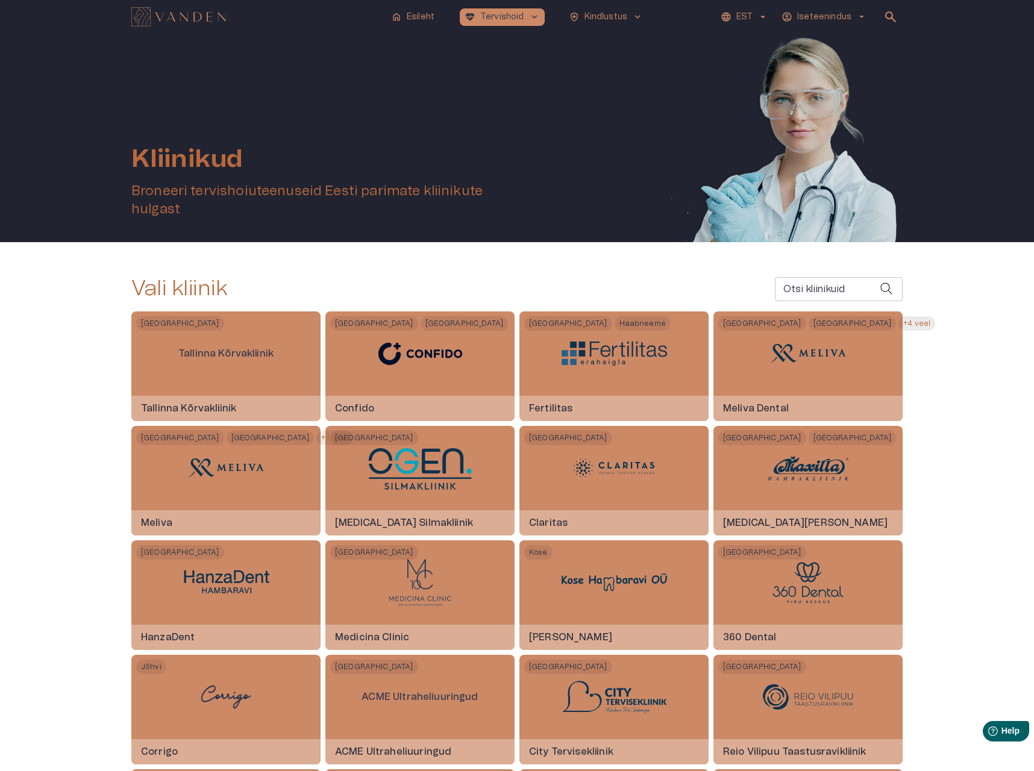
click at [775, 287] on input "Otsi kliinikuid" at bounding box center [827, 289] width 105 height 24
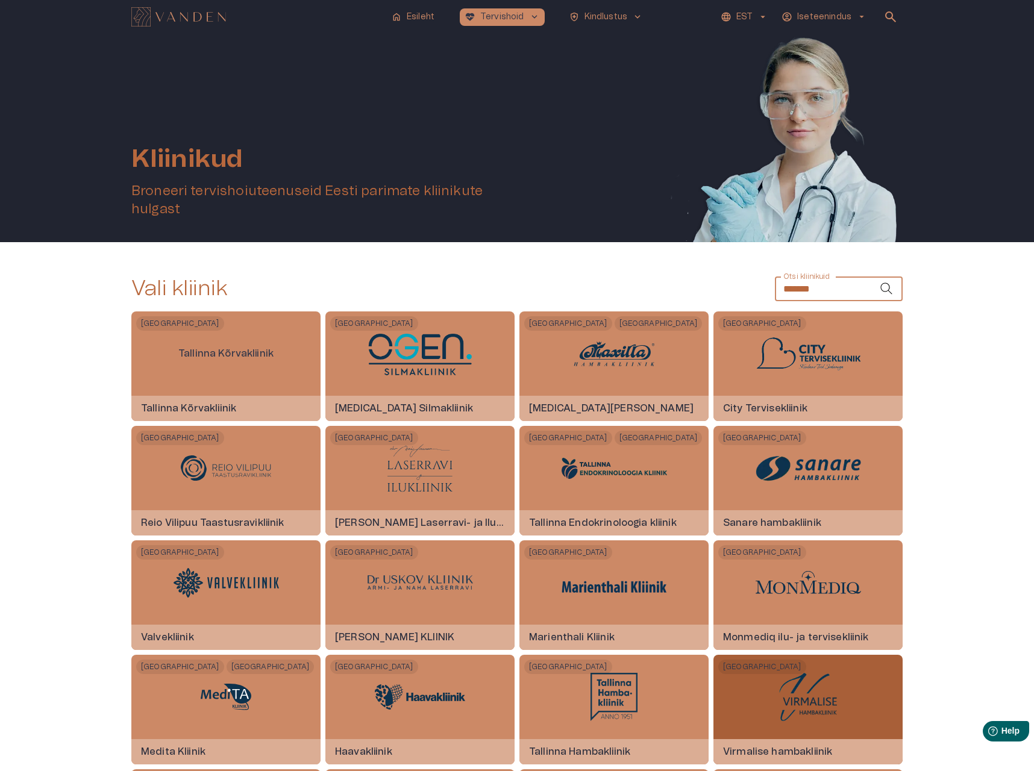
type input "*******"
